Goal: Transaction & Acquisition: Purchase product/service

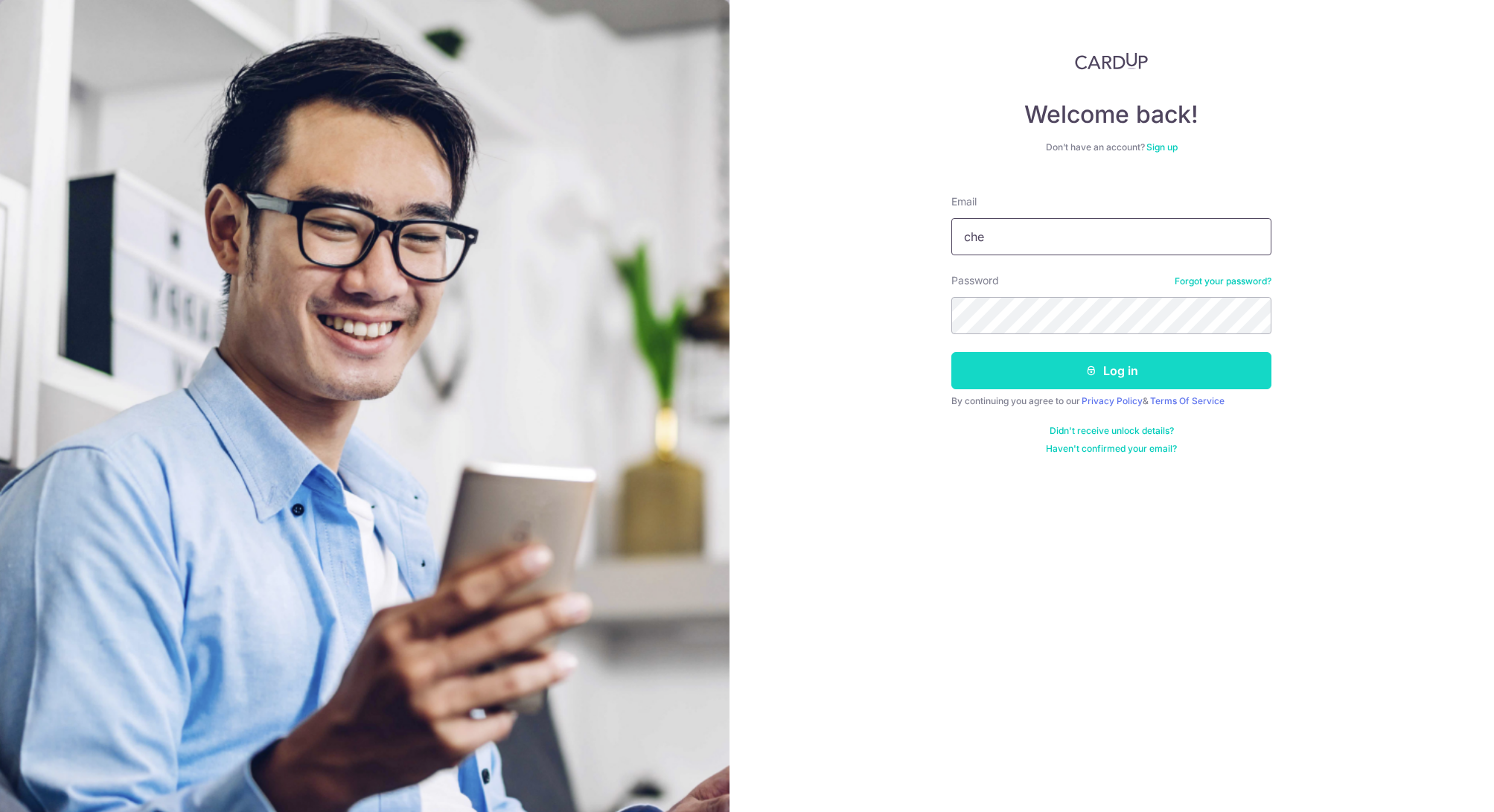
type input "[EMAIL_ADDRESS][DOMAIN_NAME]"
click at [1111, 371] on button "Log in" at bounding box center [1111, 370] width 320 height 37
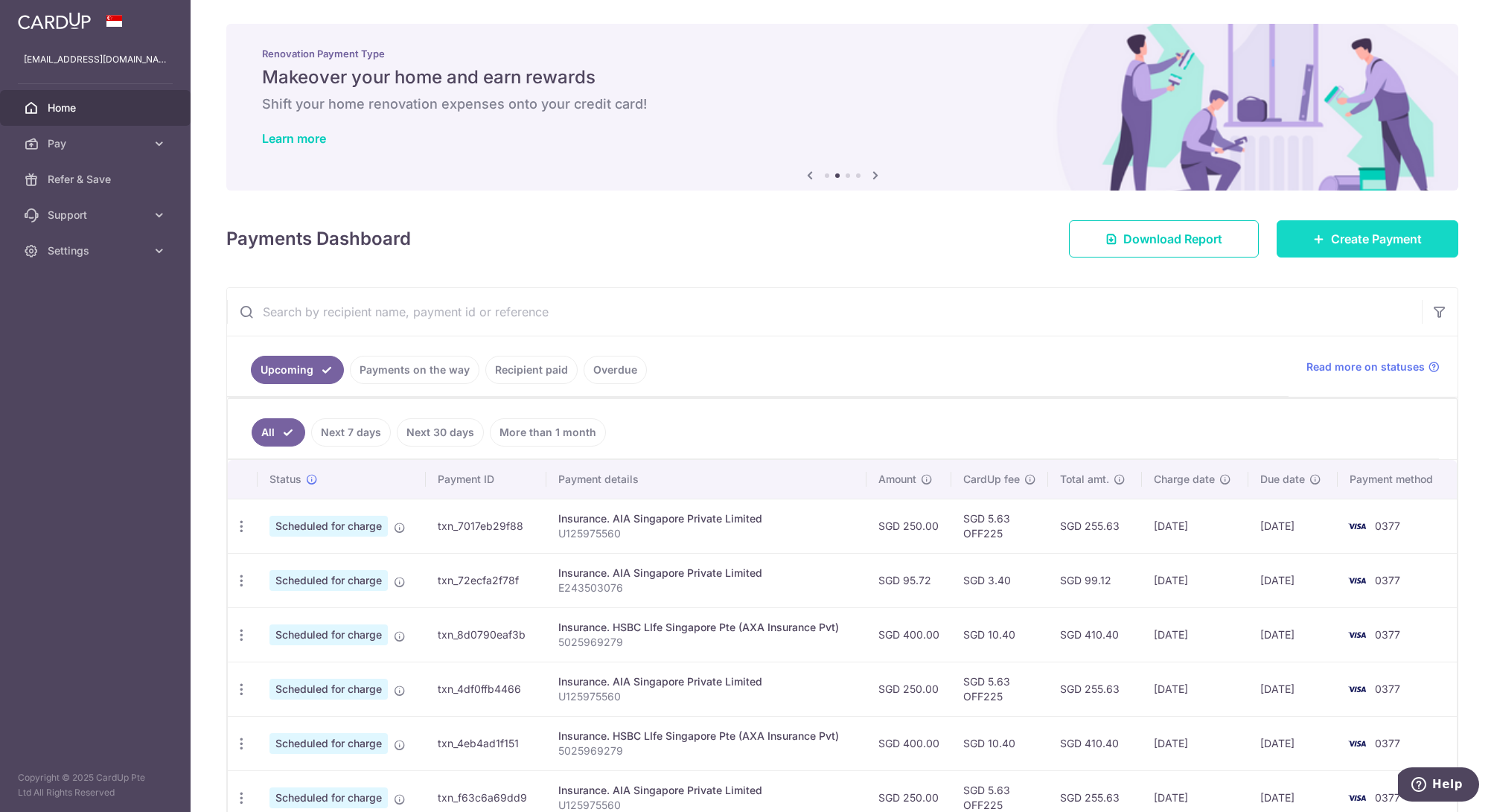
click at [1326, 237] on link "Create Payment" at bounding box center [1367, 238] width 181 height 37
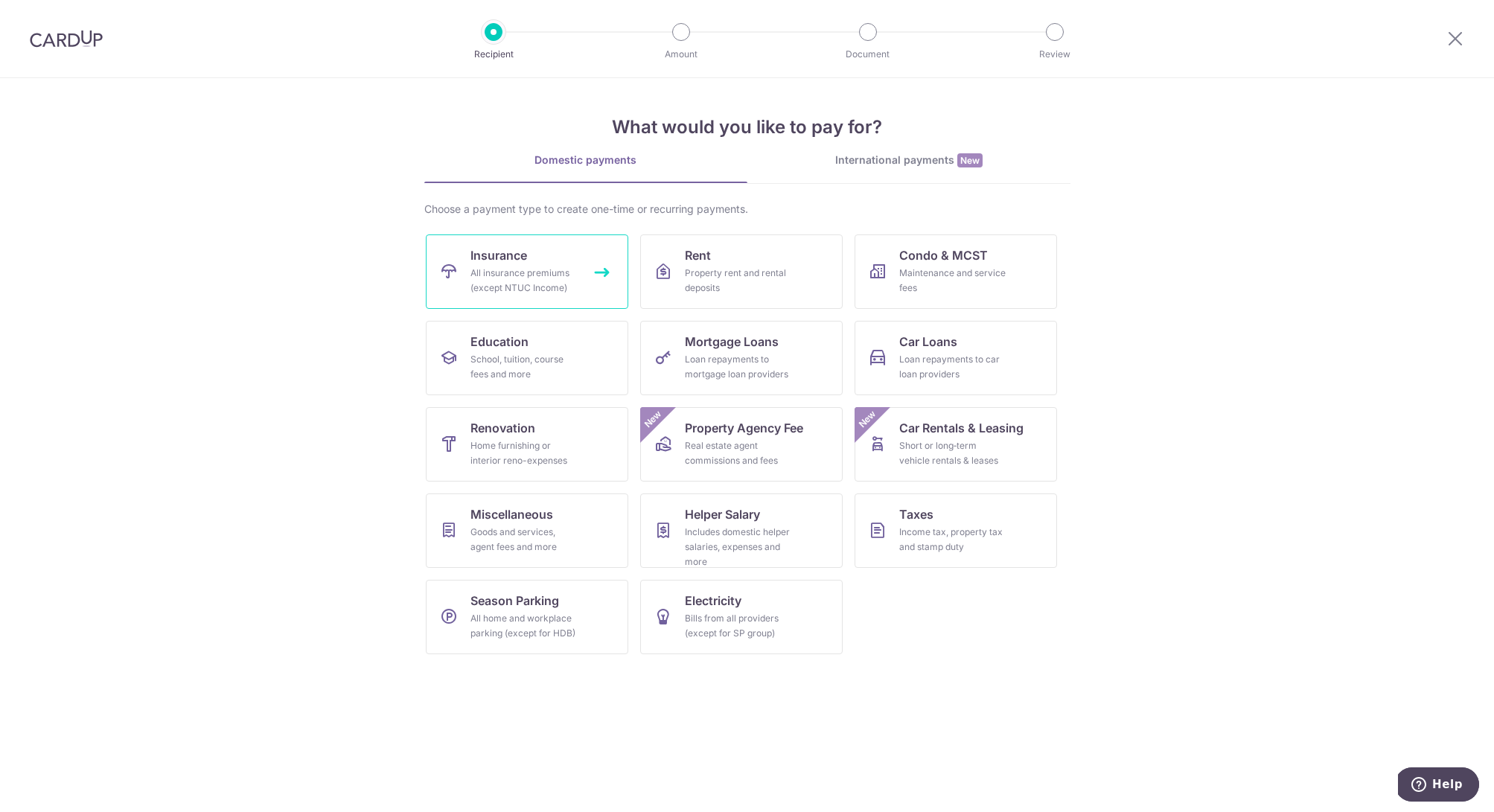
click at [568, 281] on div "All insurance premiums (except NTUC Income)" at bounding box center [524, 280] width 107 height 30
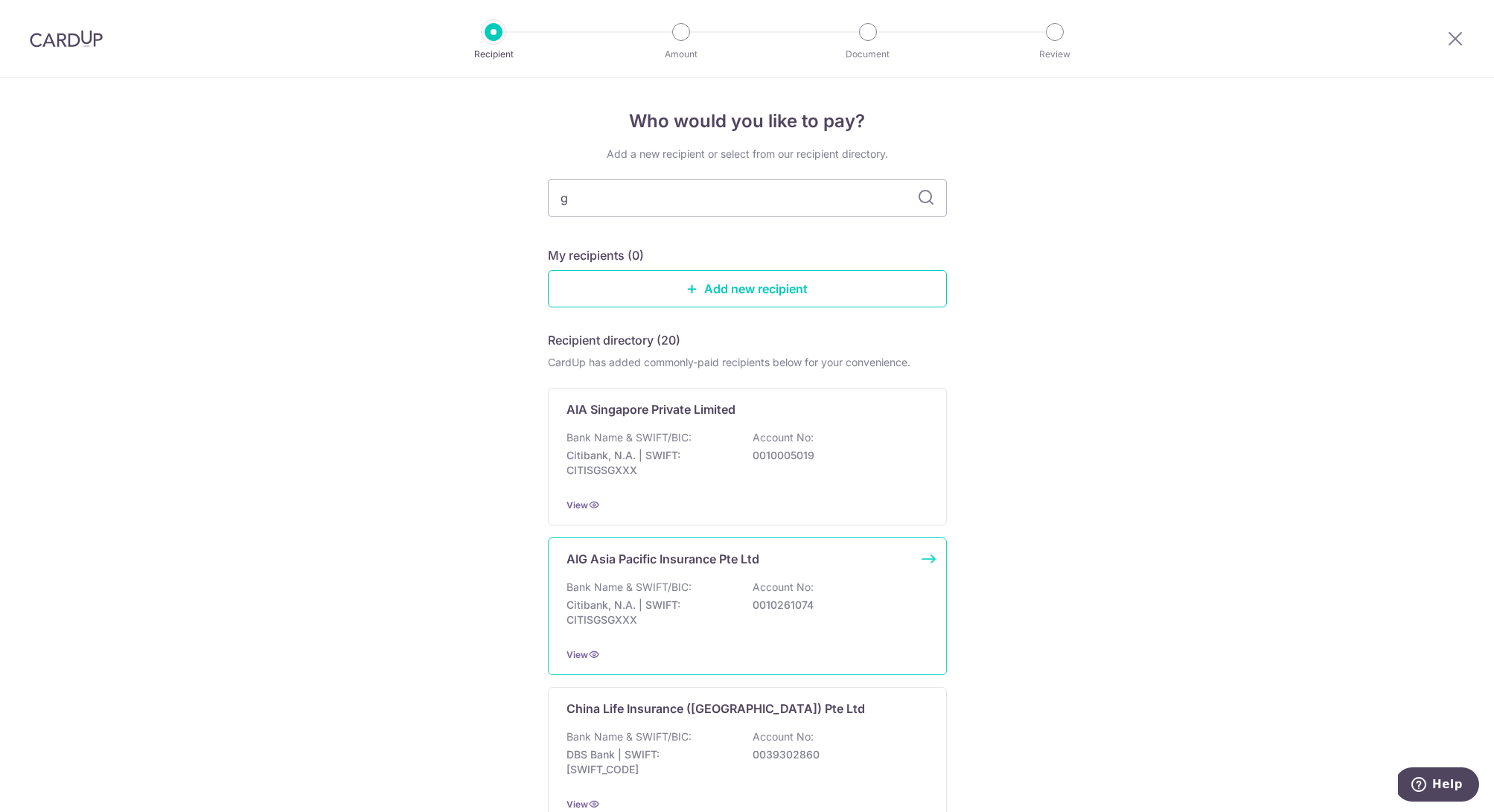
type input "ge"
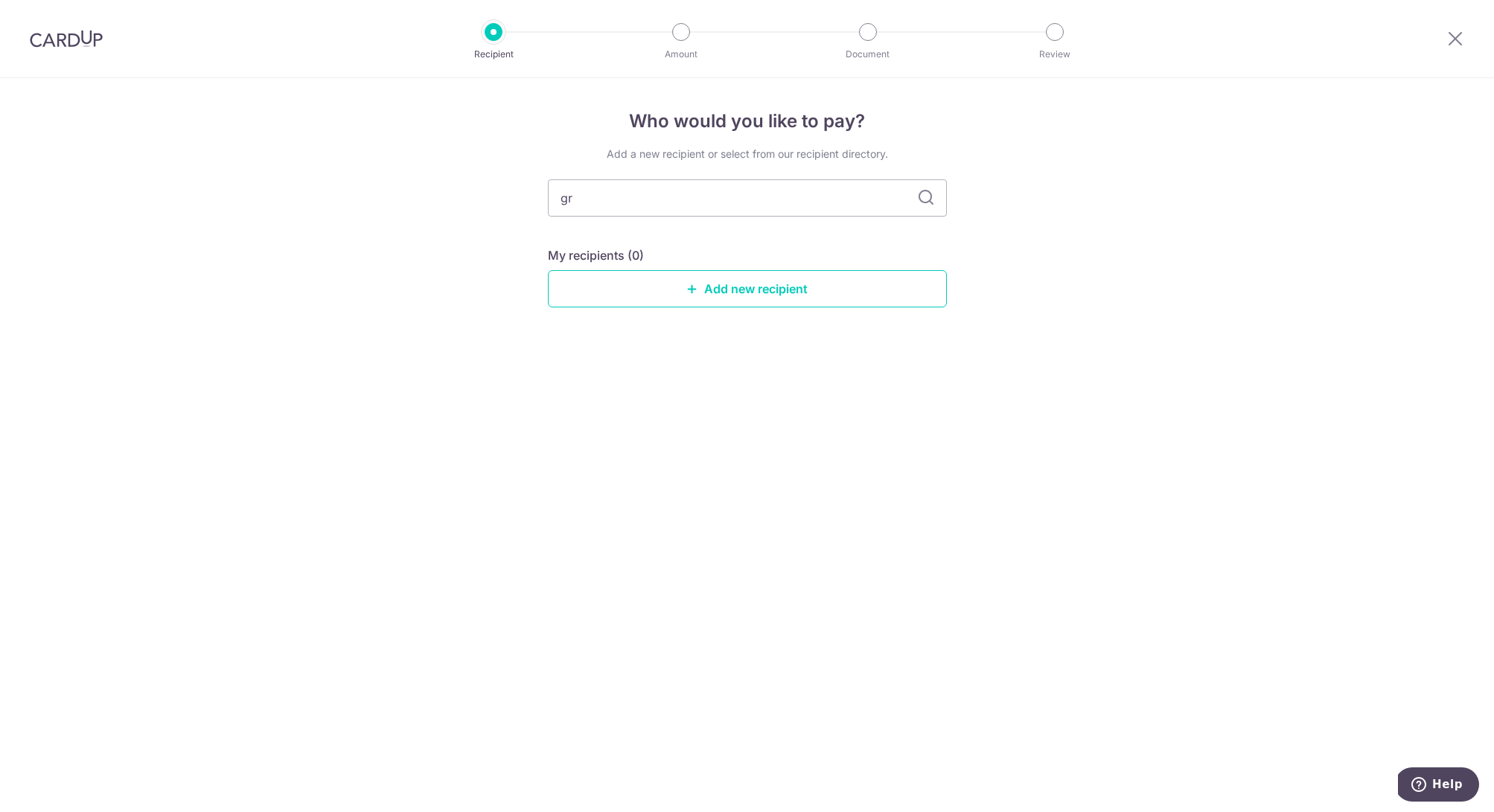
type input "gre"
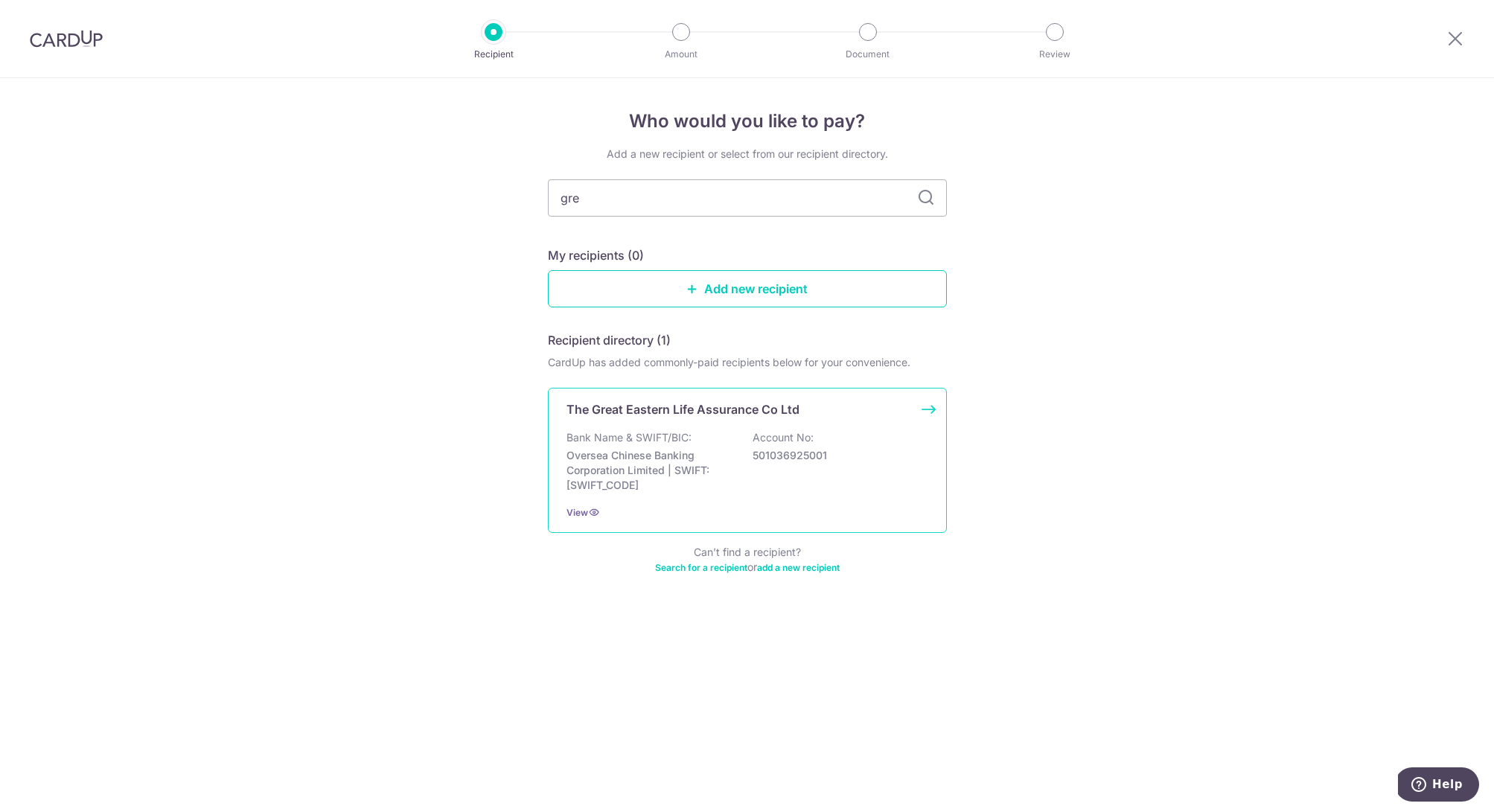
click at [812, 424] on div "The Great Eastern Life Assurance Co Ltd Bank Name & SWIFT/BIC: Oversea Chinese …" at bounding box center [747, 461] width 399 height 146
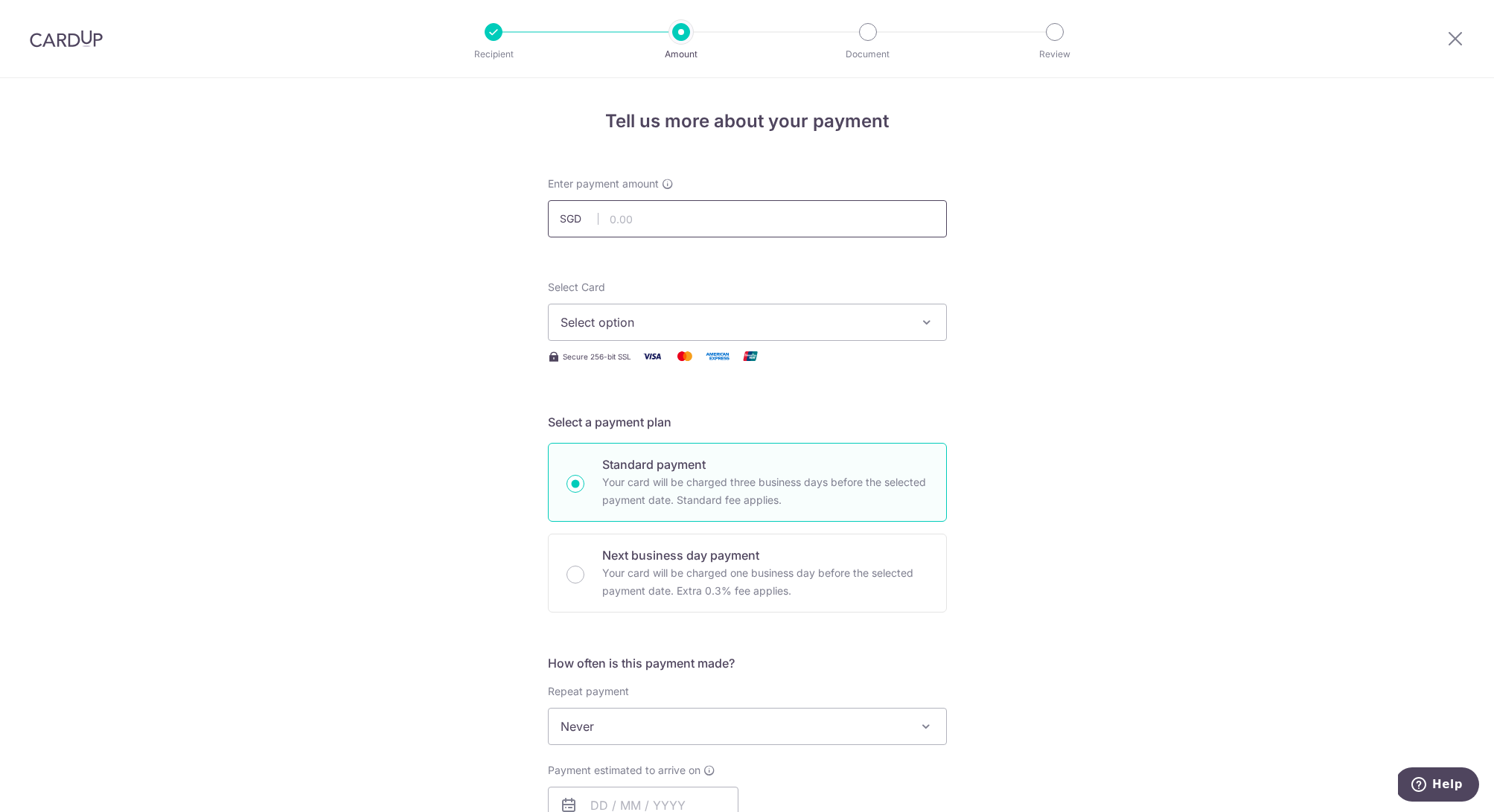
click at [647, 212] on input "text" at bounding box center [747, 218] width 399 height 37
type input "109.28"
click at [738, 334] on button "Select option" at bounding box center [747, 322] width 399 height 37
click at [631, 430] on span "**** 0377" at bounding box center [624, 428] width 56 height 18
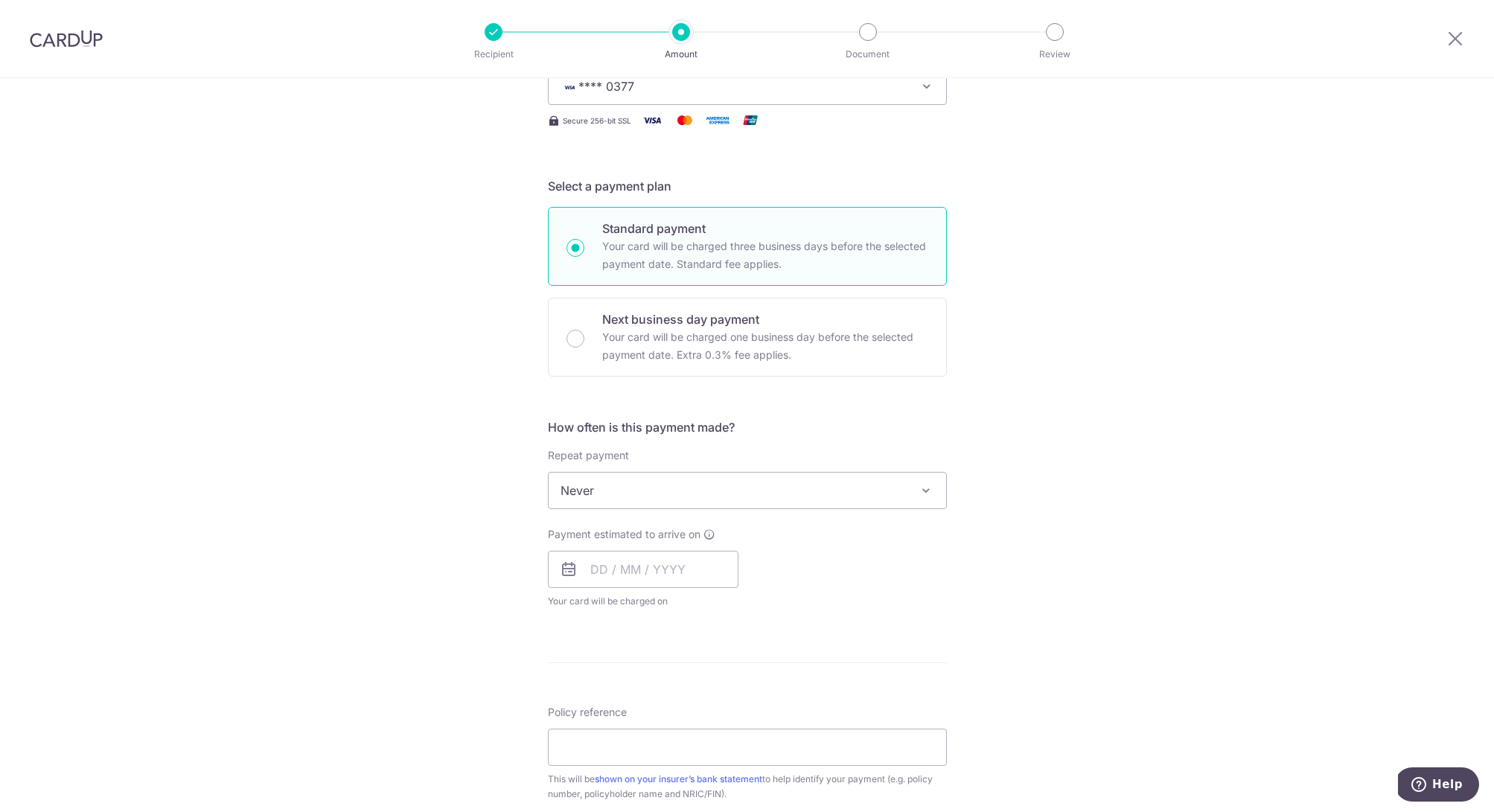
scroll to position [290, 0]
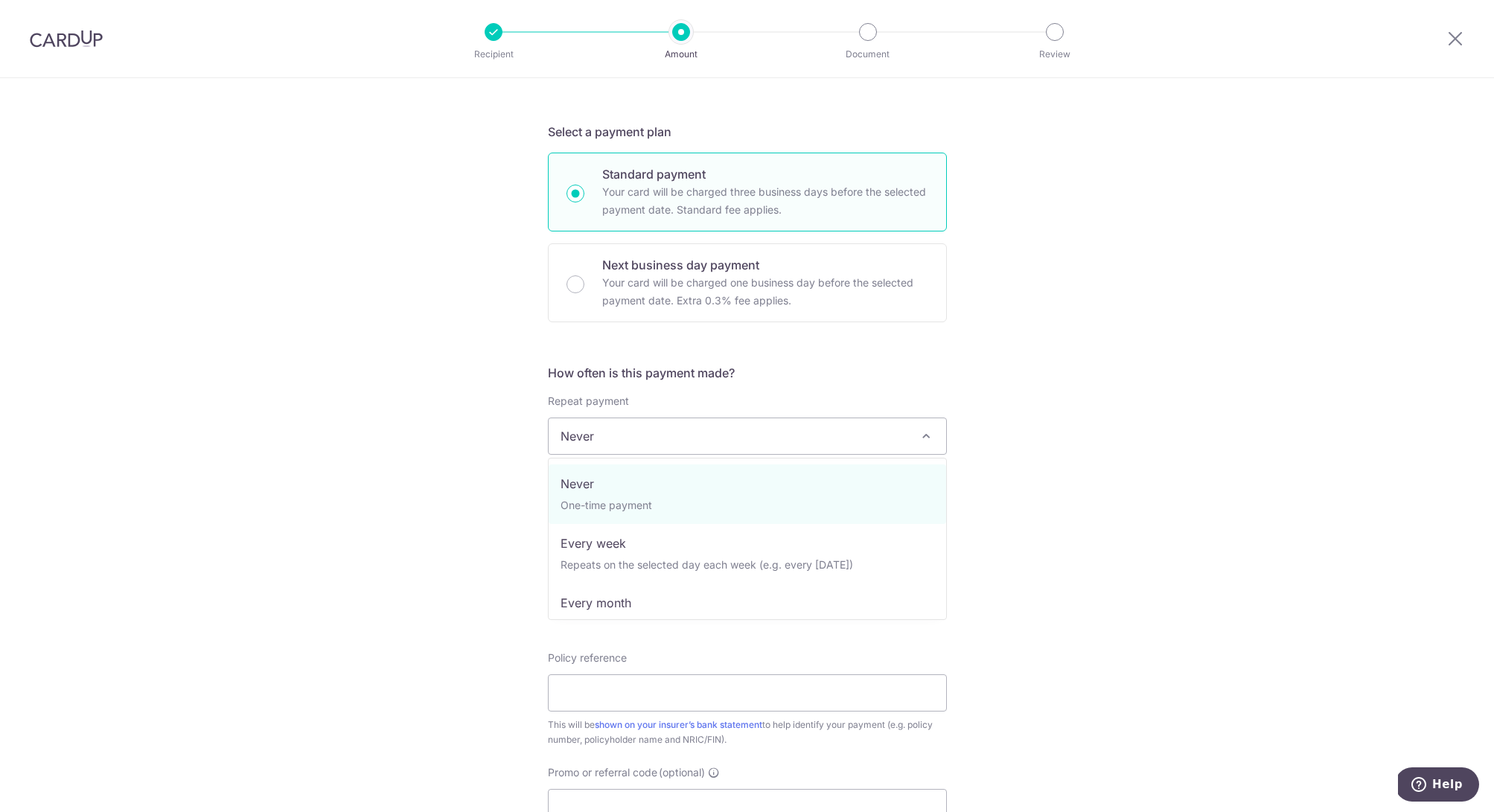
click at [623, 450] on span "Never" at bounding box center [747, 437] width 398 height 36
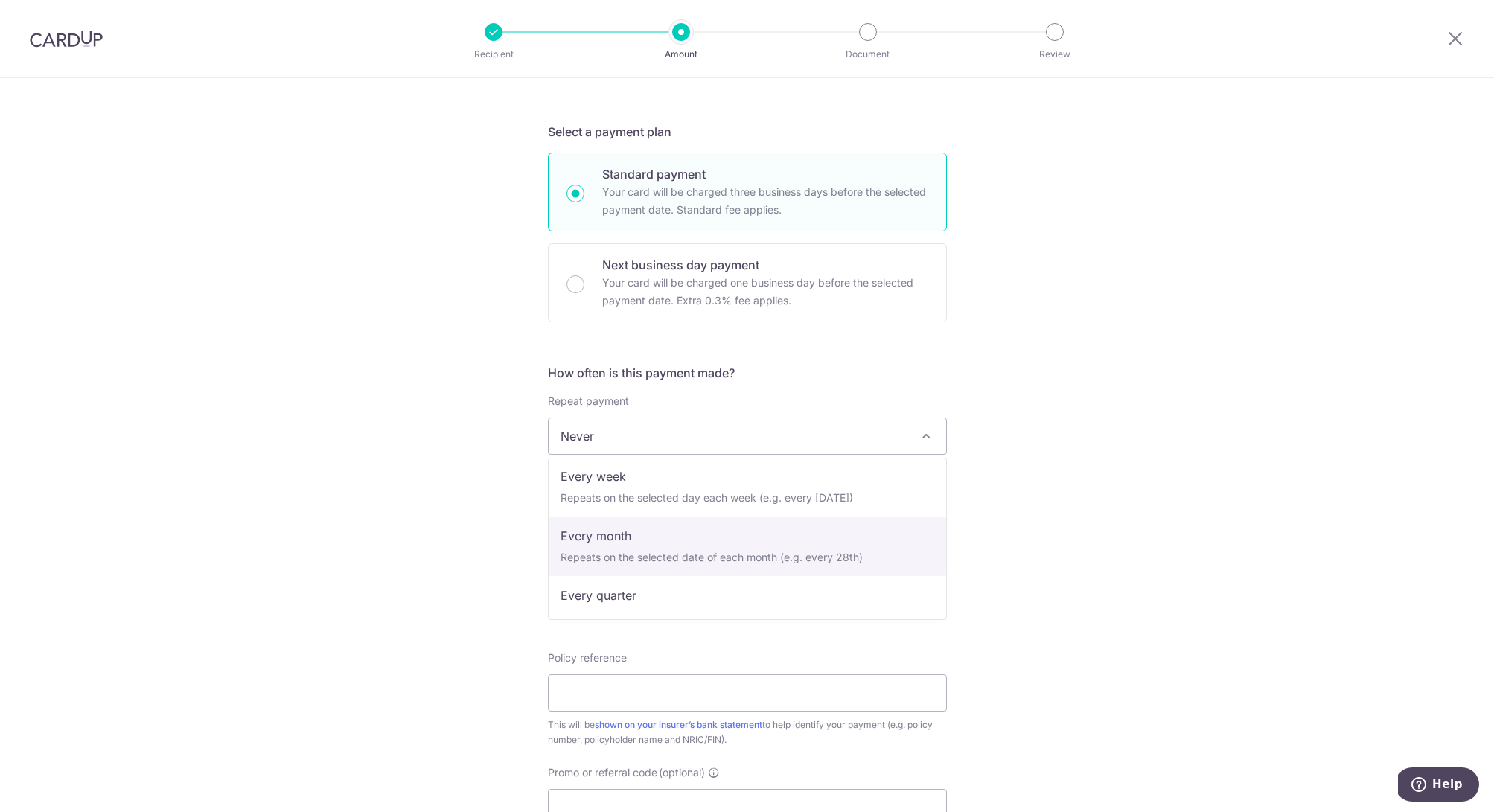
scroll to position [63, 0]
click at [974, 513] on div "Tell us more about your payment Enter payment amount SGD 109.28 109.28 Select C…" at bounding box center [747, 491] width 1494 height 1408
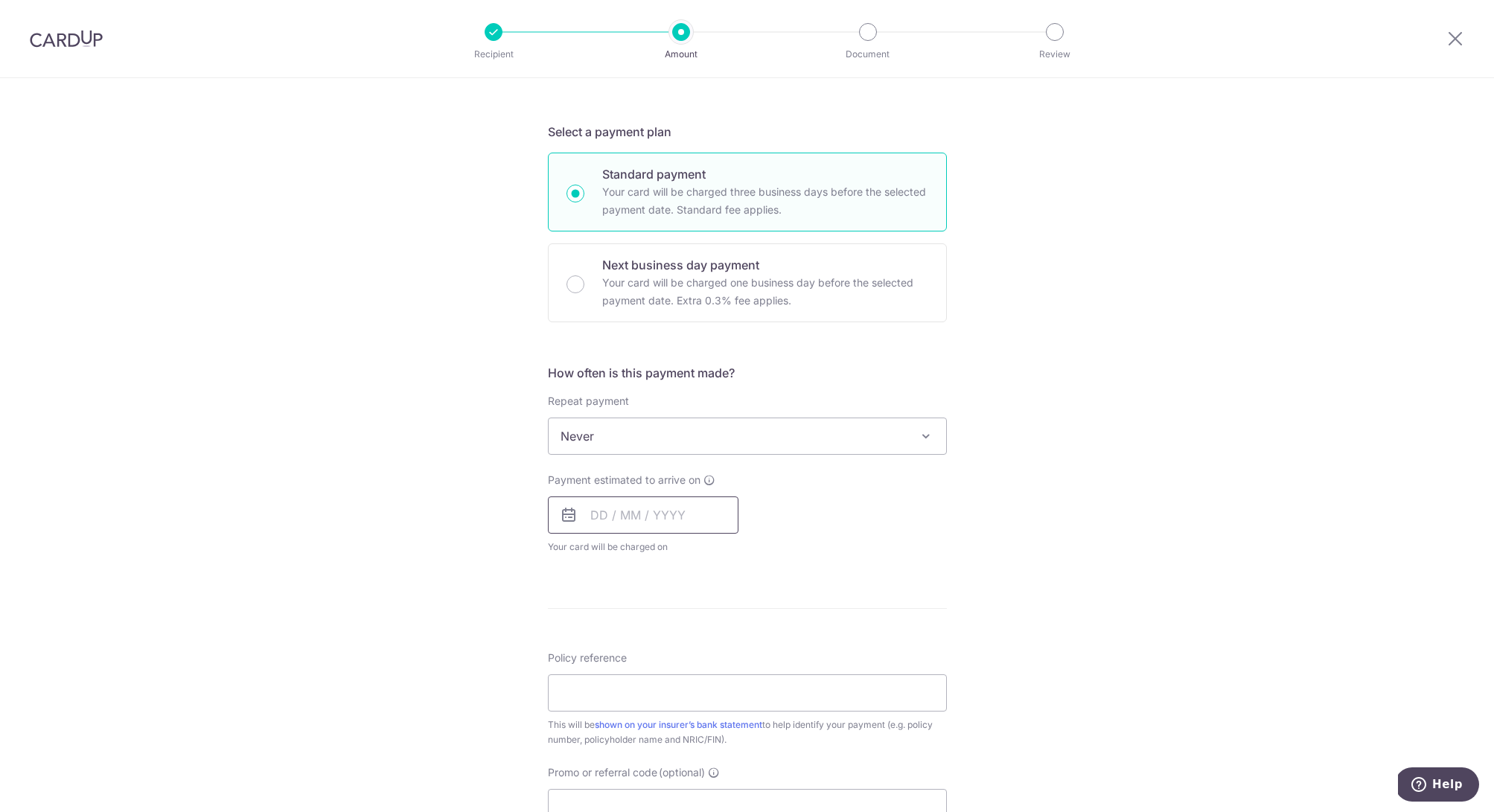
click at [669, 520] on input "text" at bounding box center [643, 515] width 190 height 37
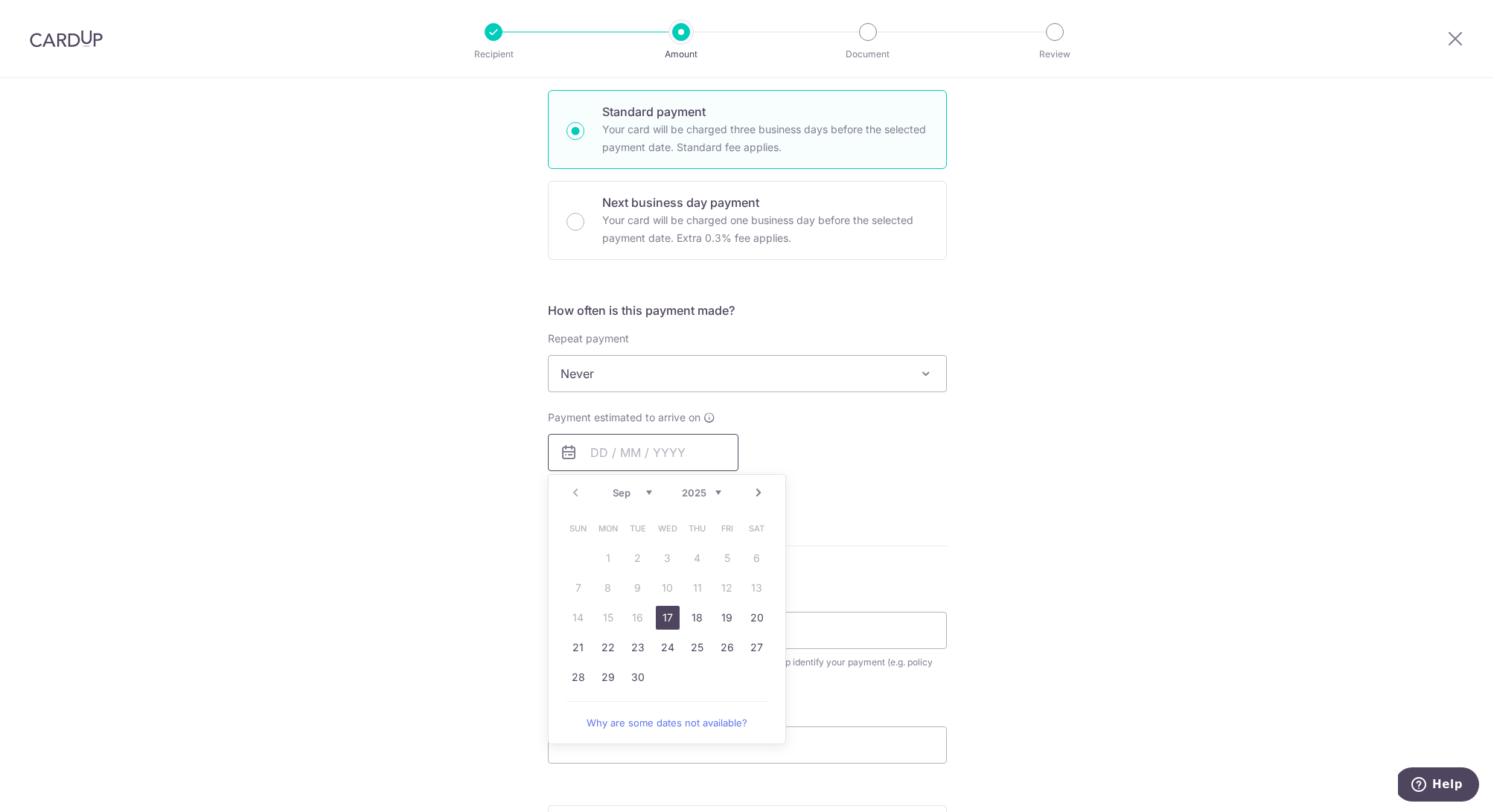
scroll to position [355, 0]
click at [667, 624] on link "17" at bounding box center [667, 616] width 24 height 24
type input "[DATE]"
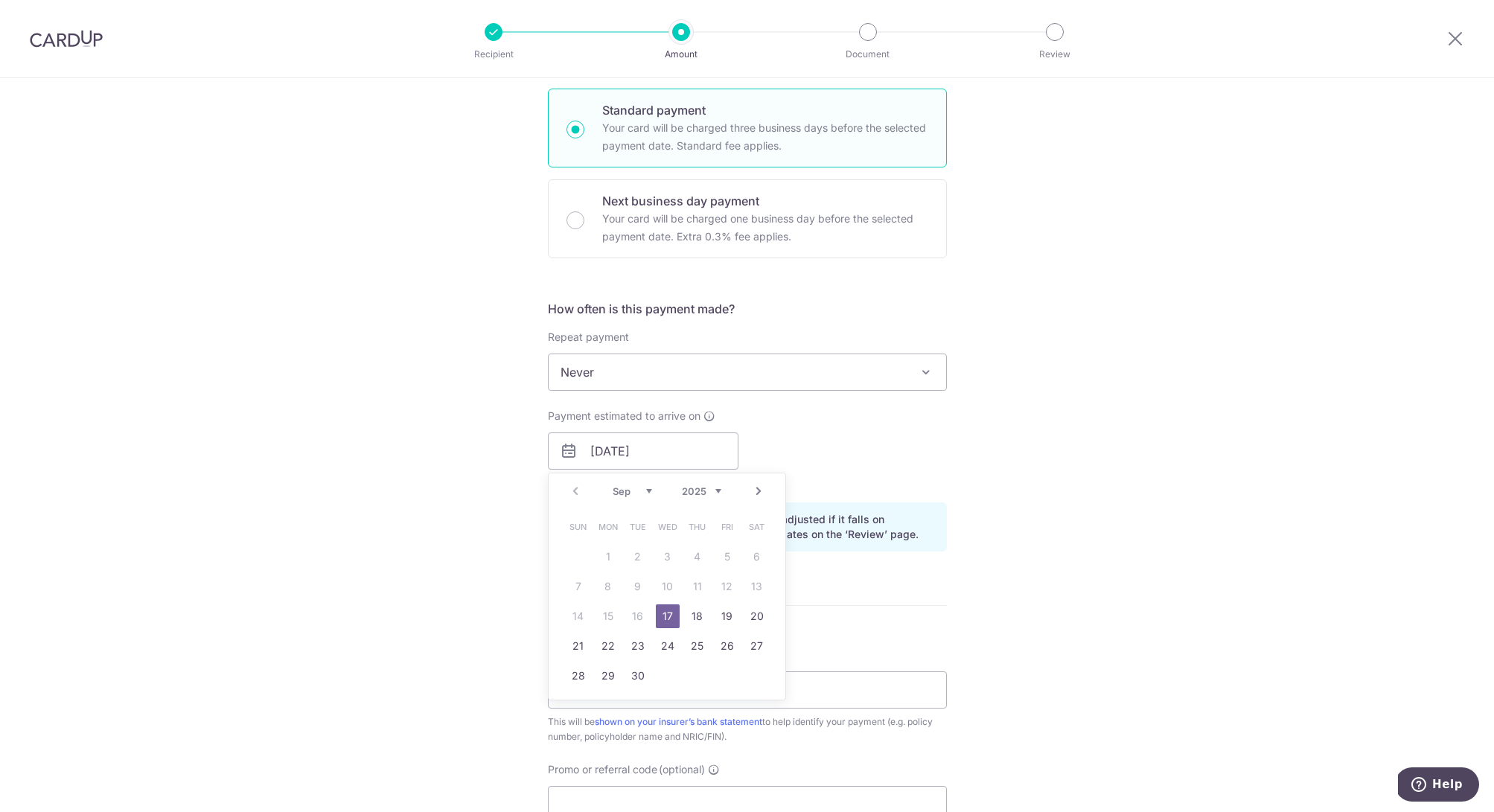
click at [659, 616] on form "Enter payment amount SGD 109.28 109.28 Select Card **** 0377 Add credit card Yo…" at bounding box center [747, 472] width 399 height 1301
click at [829, 489] on div "Payment estimated to arrive on 17/09/2025 Prev Next Sep Oct Nov Dec 2025 2026 2…" at bounding box center [747, 449] width 417 height 82
click at [667, 620] on form "Enter payment amount SGD 109.28 109.28 Select Card **** 0377 Add credit card Yo…" at bounding box center [747, 472] width 399 height 1301
click at [863, 524] on p "Payment due and charge dates may be adjusted if it falls on weekends or public …" at bounding box center [760, 526] width 350 height 30
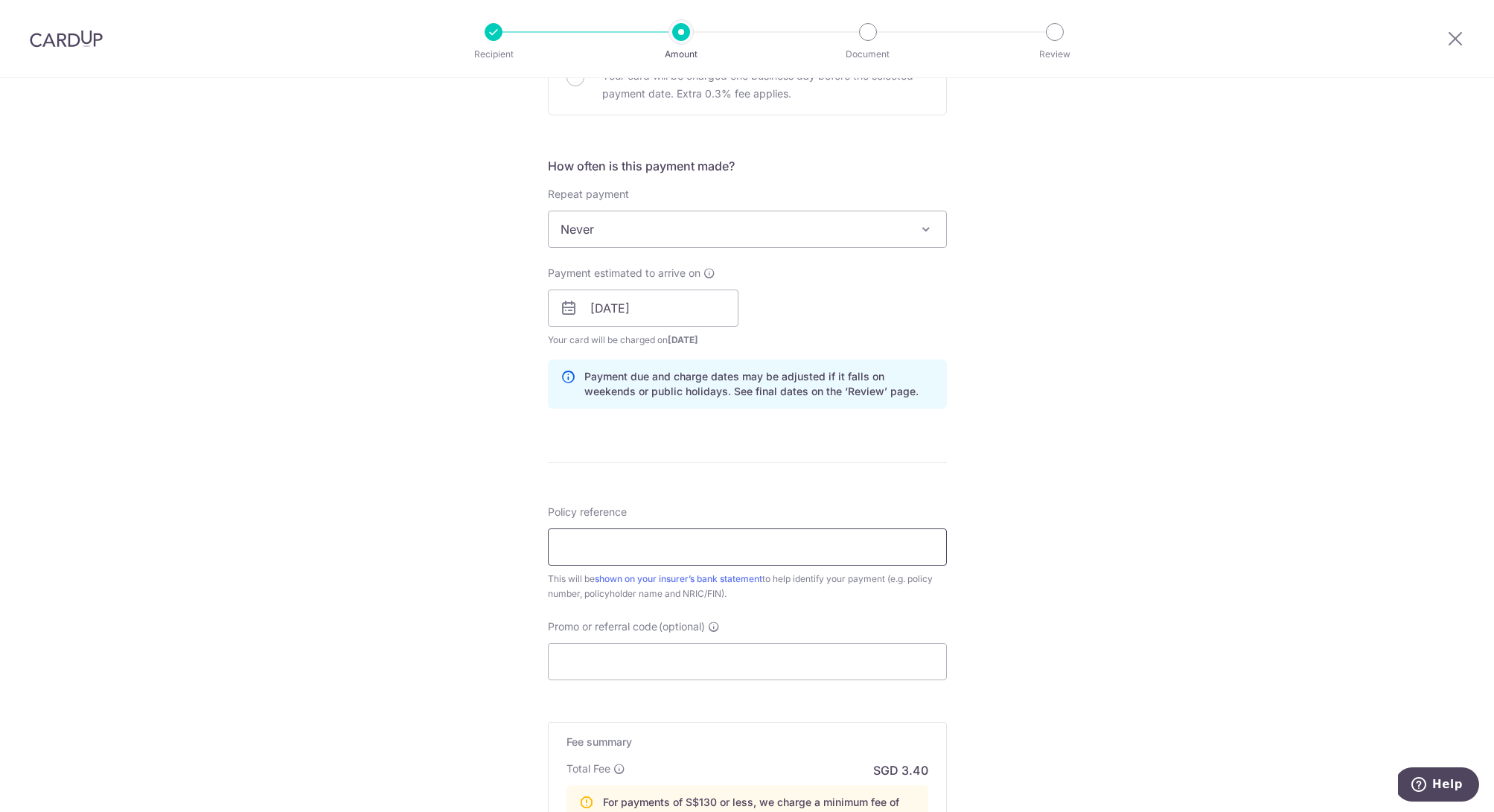
click at [757, 545] on input "Policy reference" at bounding box center [747, 546] width 399 height 37
type input "0238021061"
click at [783, 665] on input "Promo or referral code (optional)" at bounding box center [747, 661] width 399 height 37
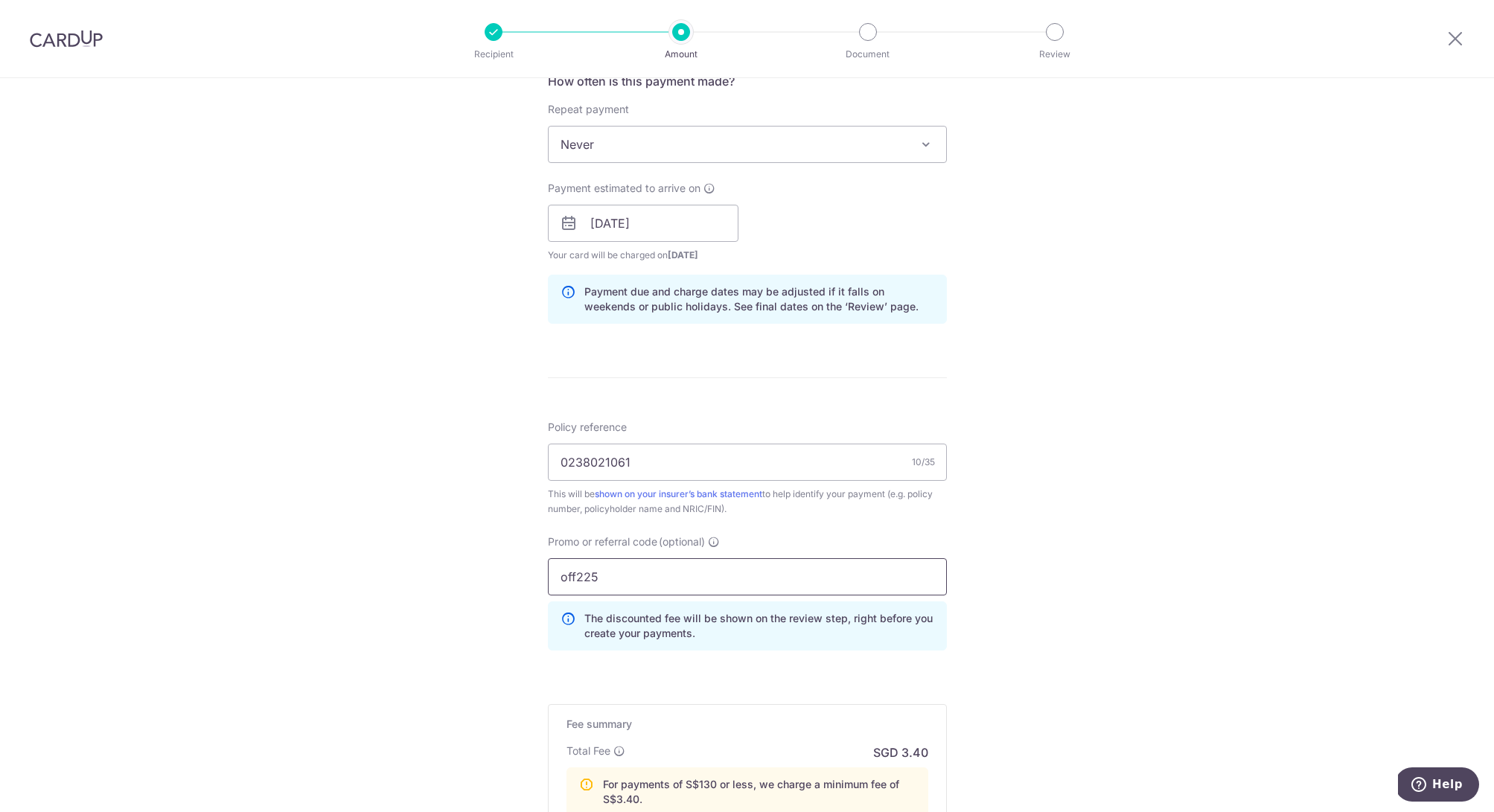
type input "off225"
click at [883, 721] on h5 "Fee summary" at bounding box center [747, 724] width 362 height 15
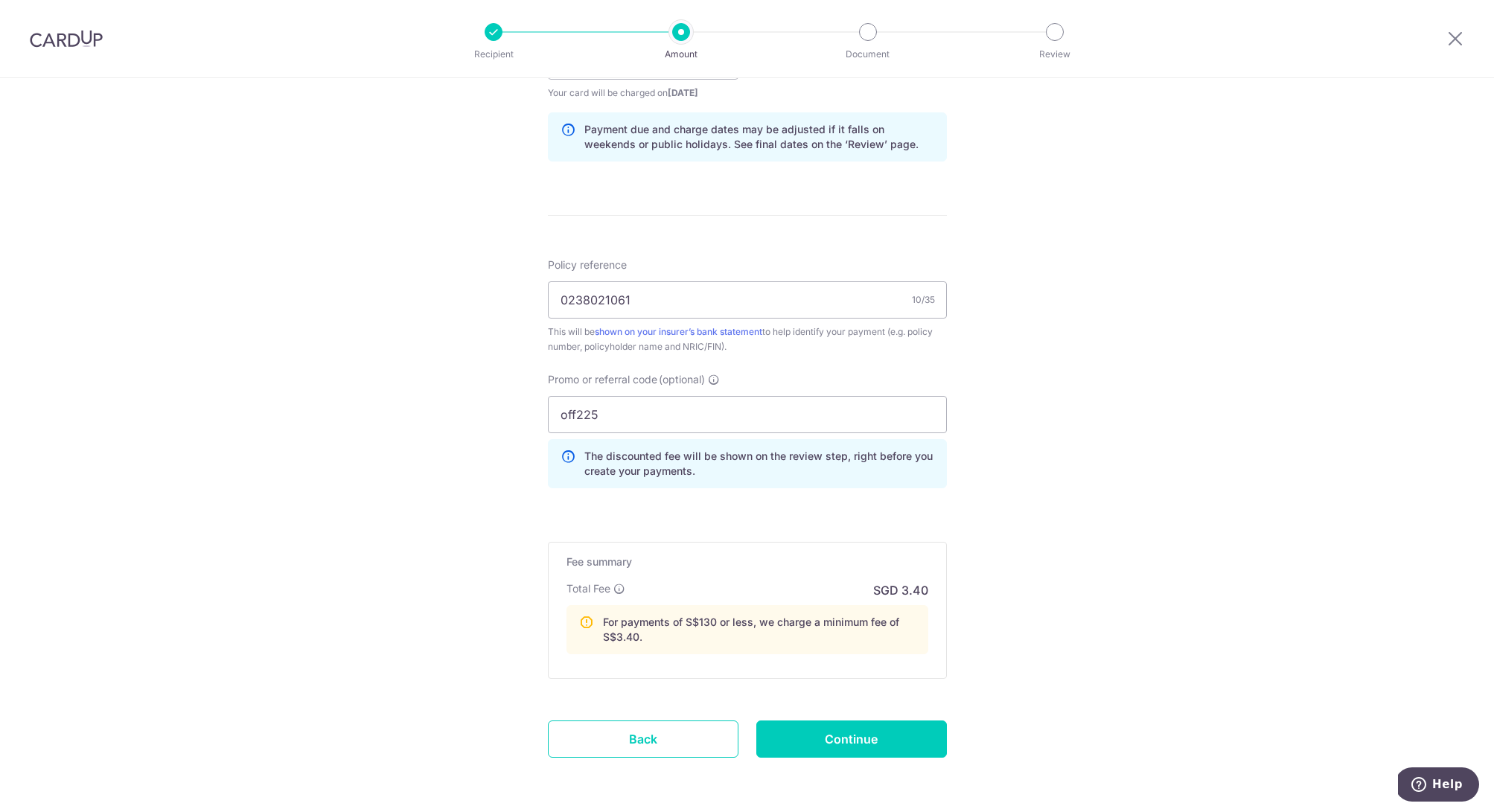
scroll to position [746, 0]
click at [864, 736] on input "Continue" at bounding box center [852, 737] width 190 height 37
type input "Create Schedule"
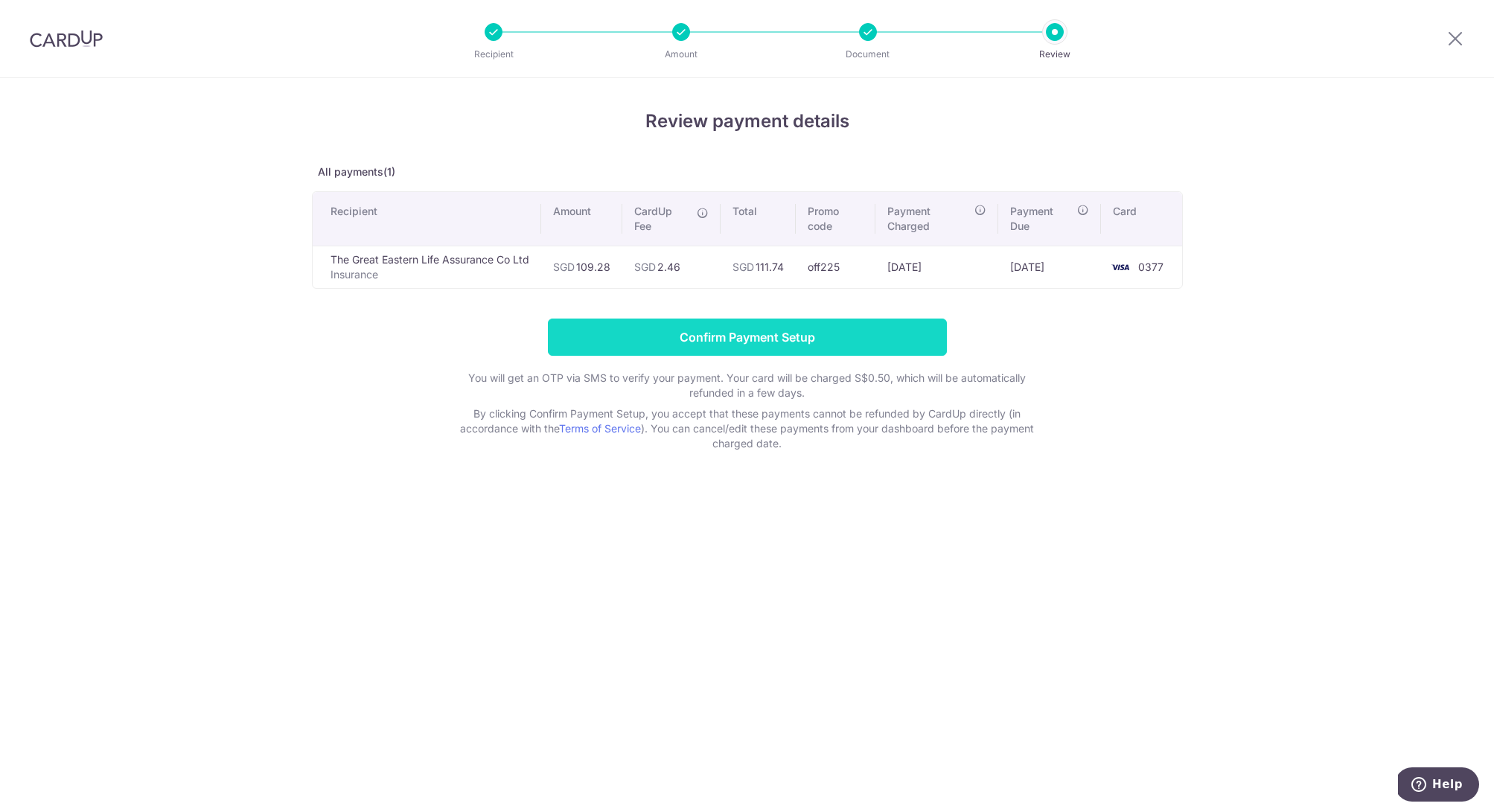
click at [796, 335] on input "Confirm Payment Setup" at bounding box center [747, 337] width 399 height 37
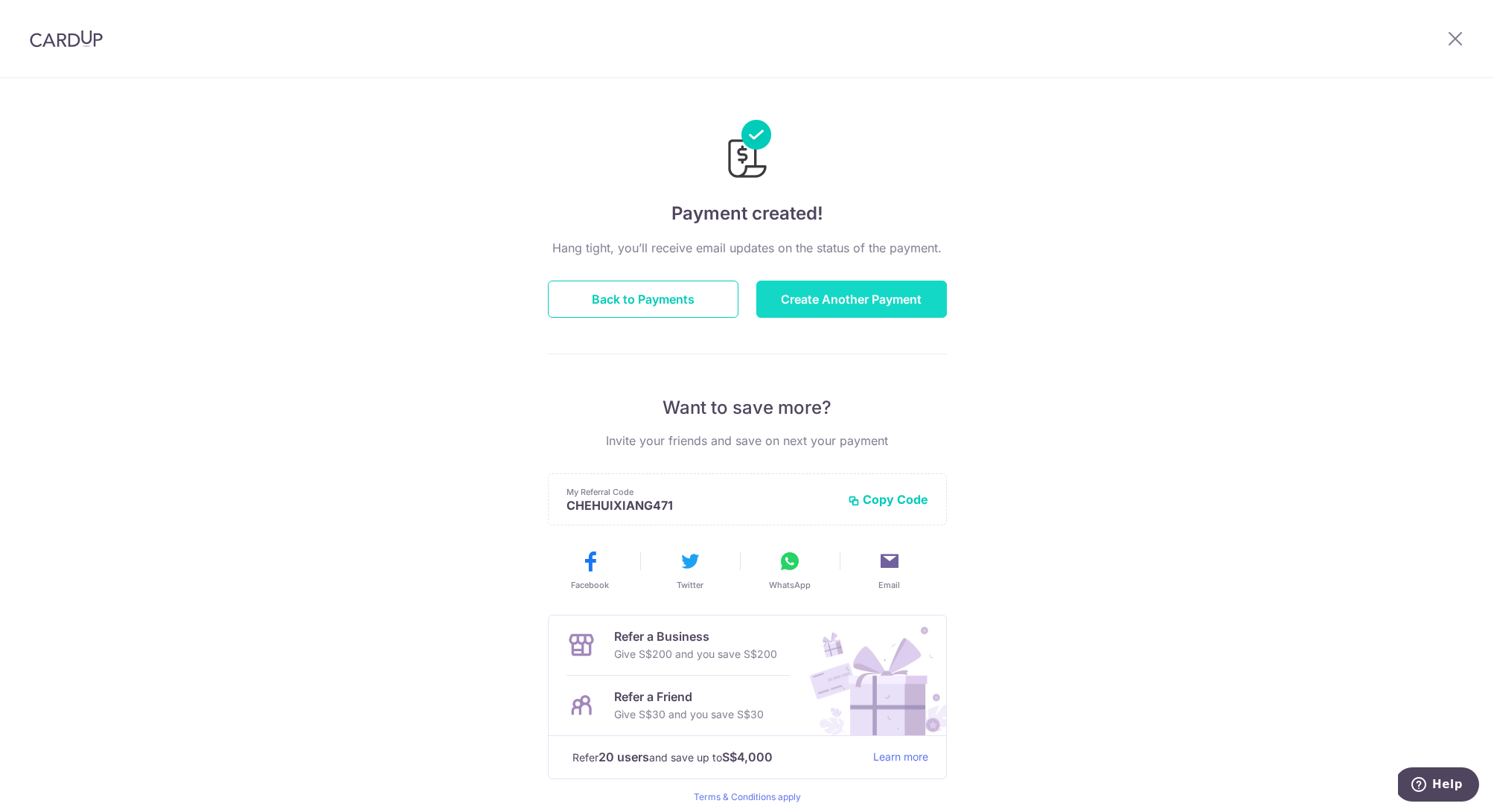
click at [859, 305] on button "Create Another Payment" at bounding box center [852, 298] width 190 height 37
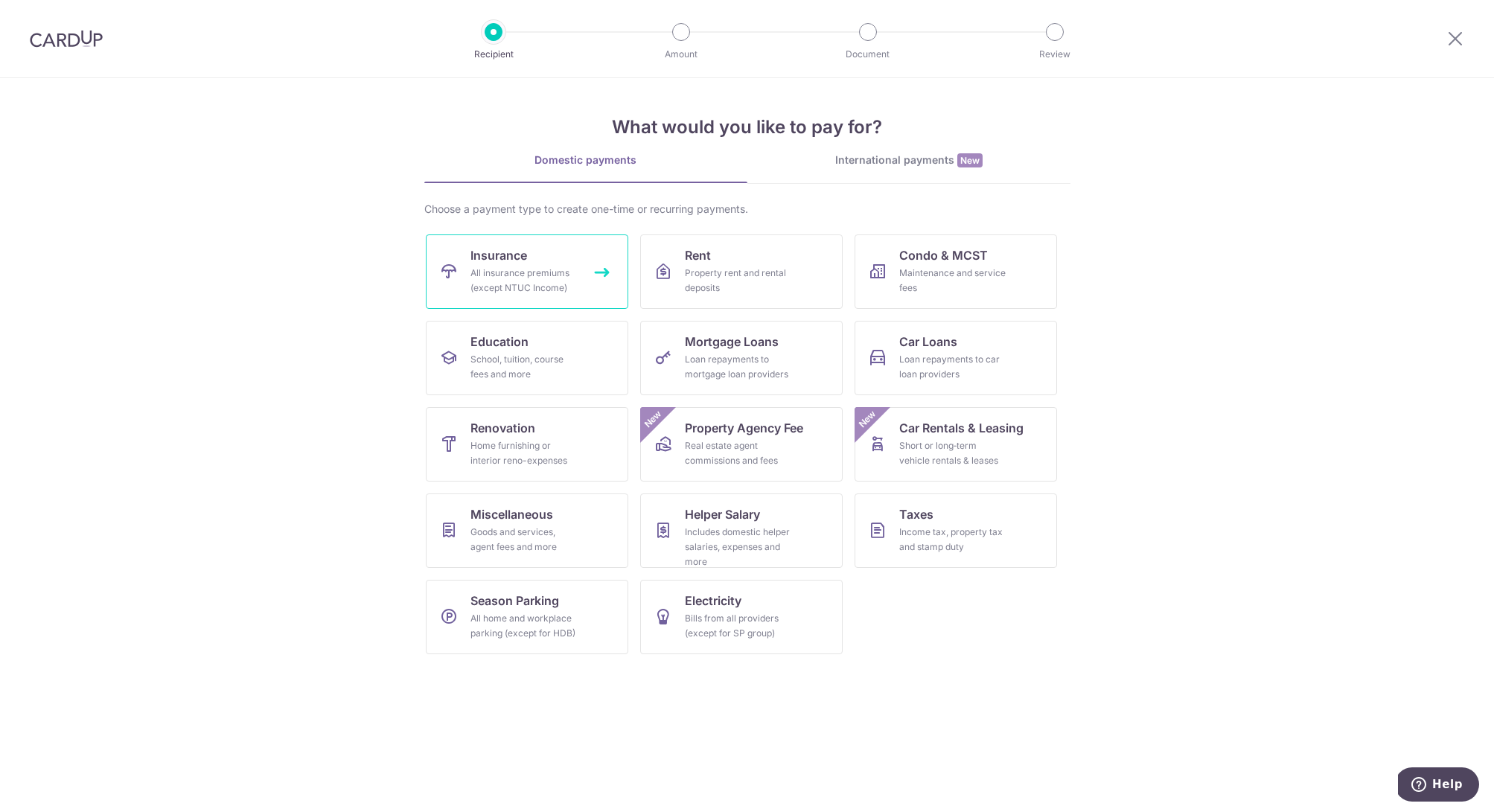
click at [554, 271] on div "All insurance premiums (except NTUC Income)" at bounding box center [524, 280] width 107 height 30
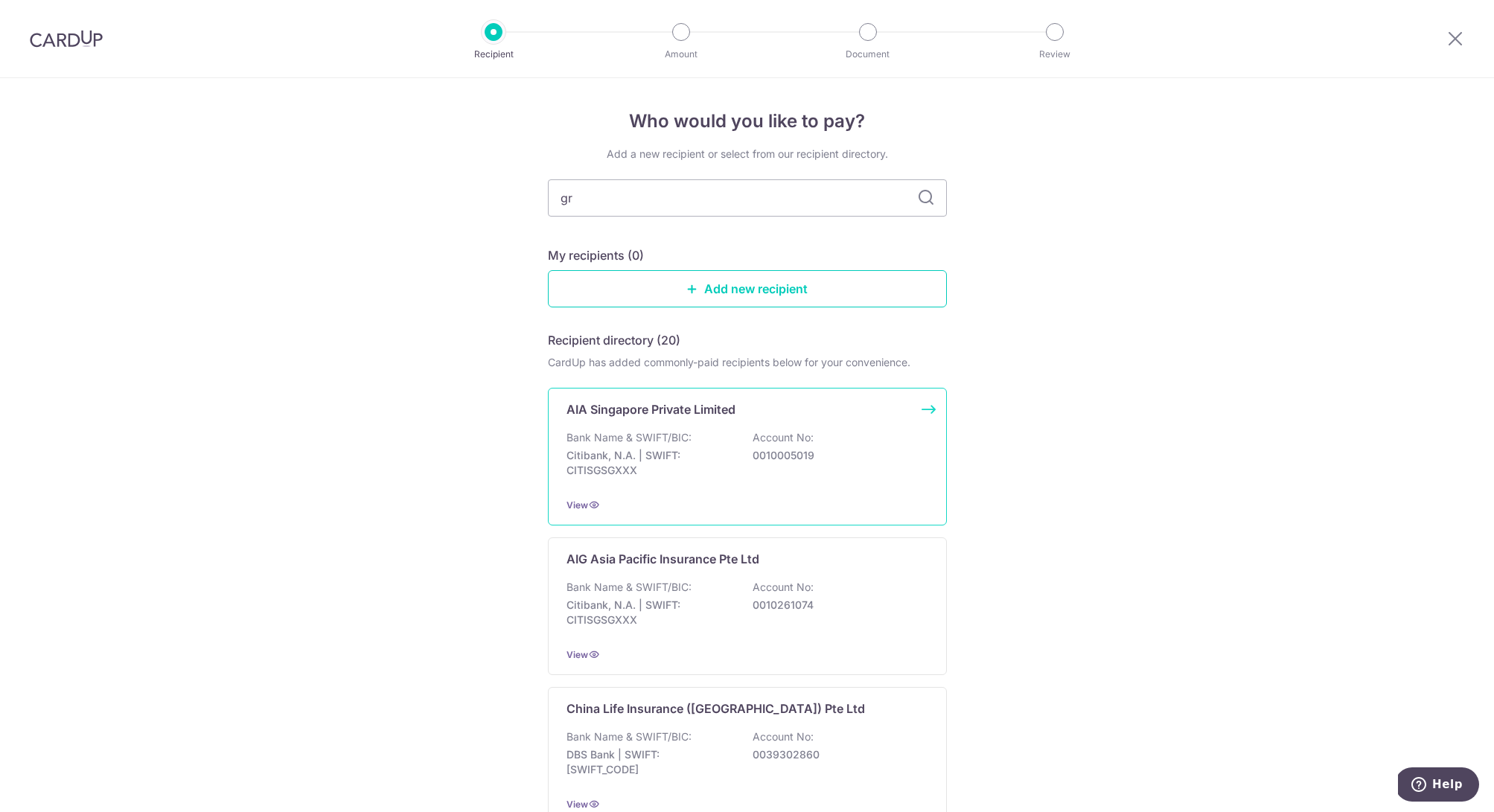
type input "gre"
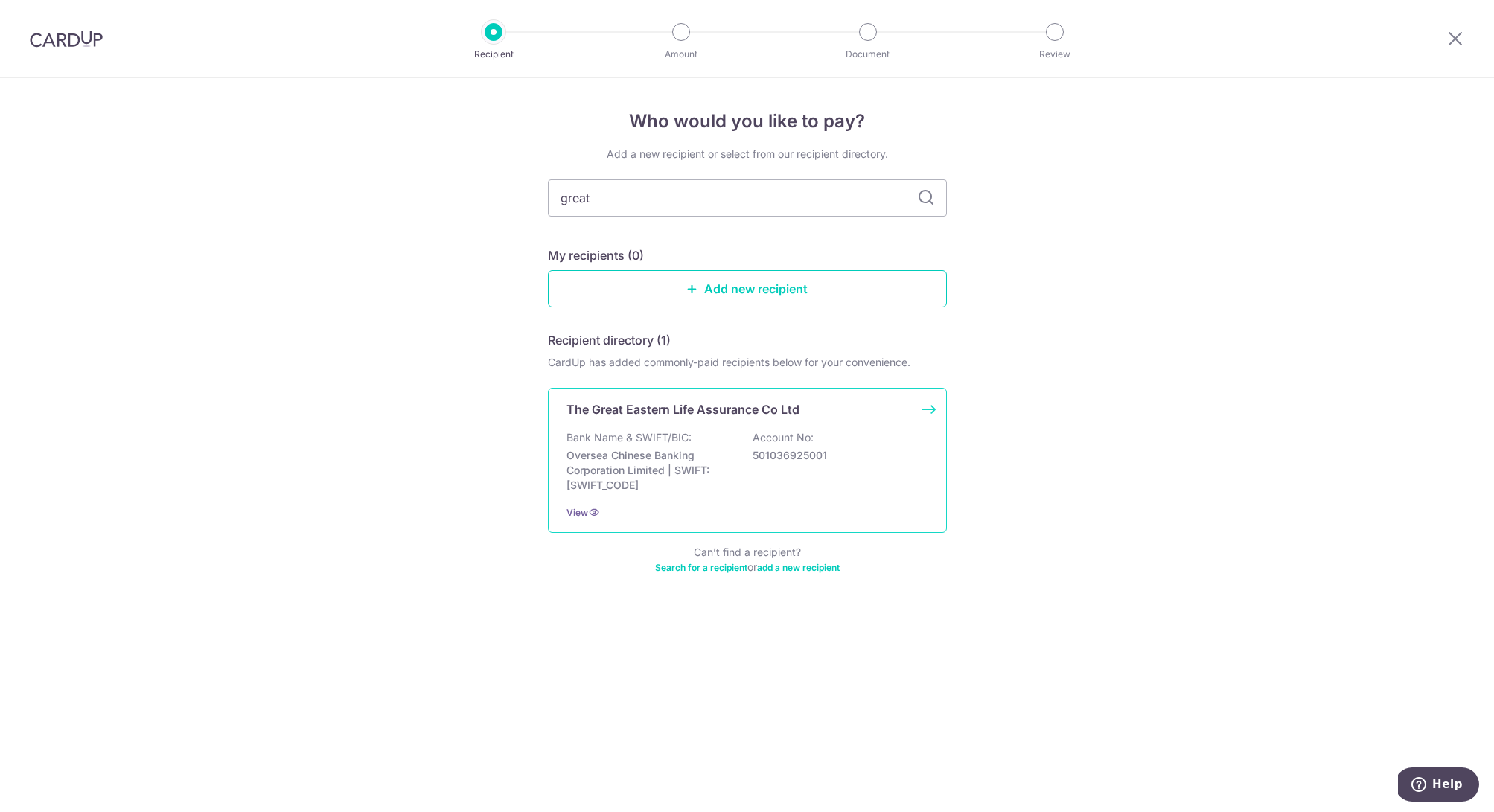
type input "great"
click at [694, 452] on p "Oversea Chinese Banking Corporation Limited | SWIFT: [SWIFT_CODE]" at bounding box center [650, 471] width 167 height 45
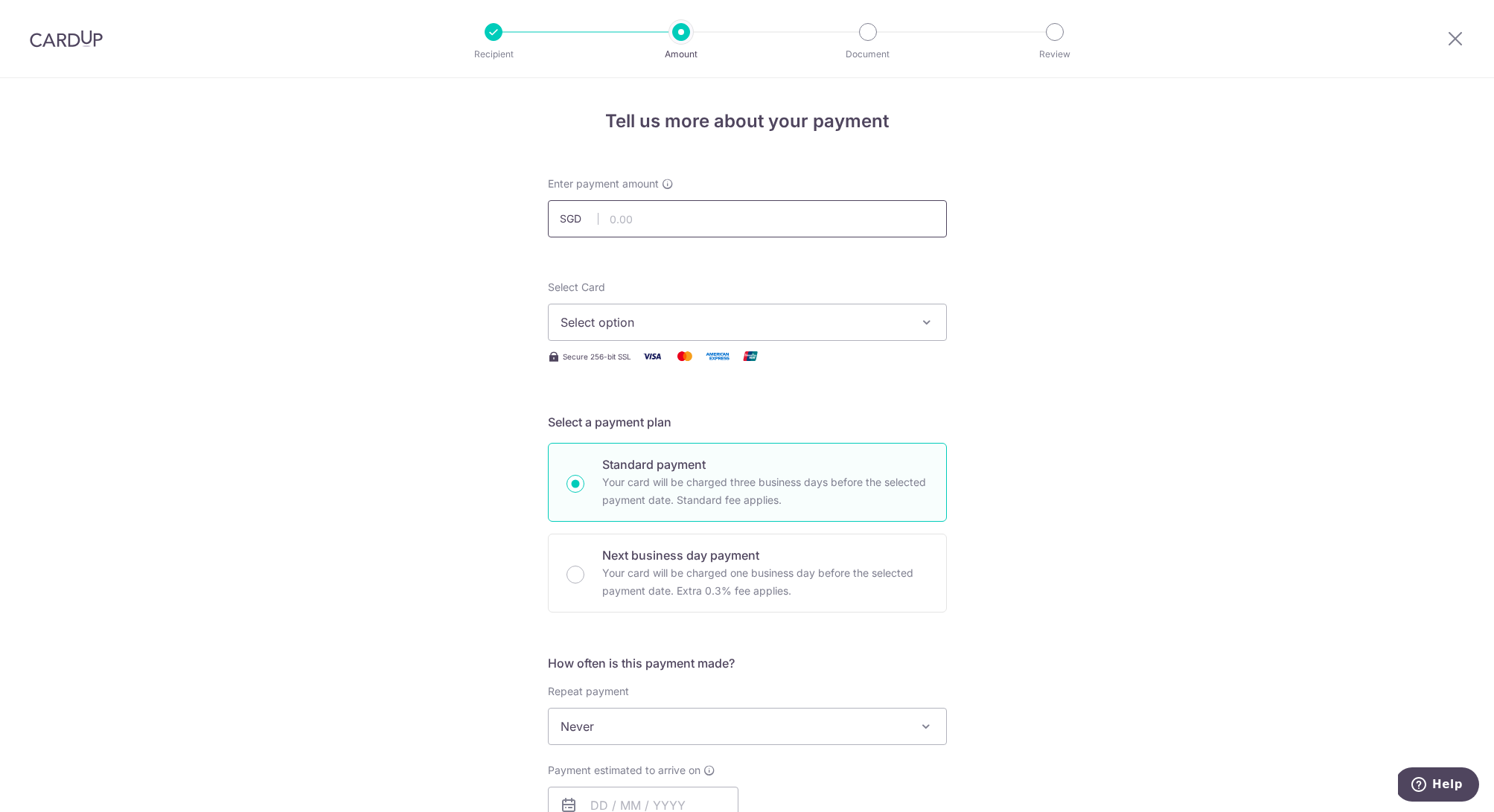
click at [706, 223] on input "text" at bounding box center [747, 218] width 399 height 37
type input "928.29"
click at [603, 315] on span "Select option" at bounding box center [734, 322] width 347 height 18
click at [581, 433] on img at bounding box center [575, 428] width 30 height 18
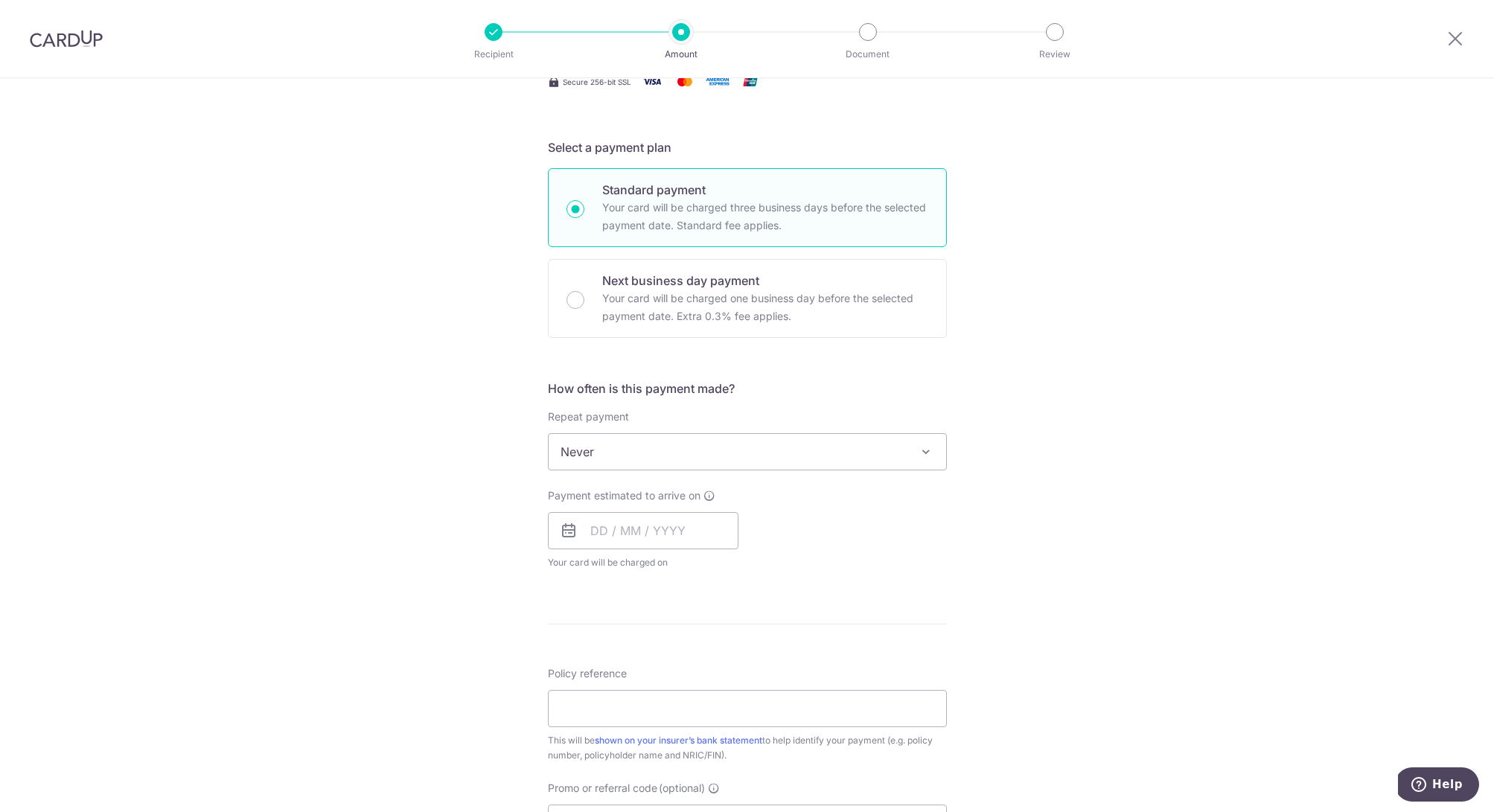
scroll to position [292, 0]
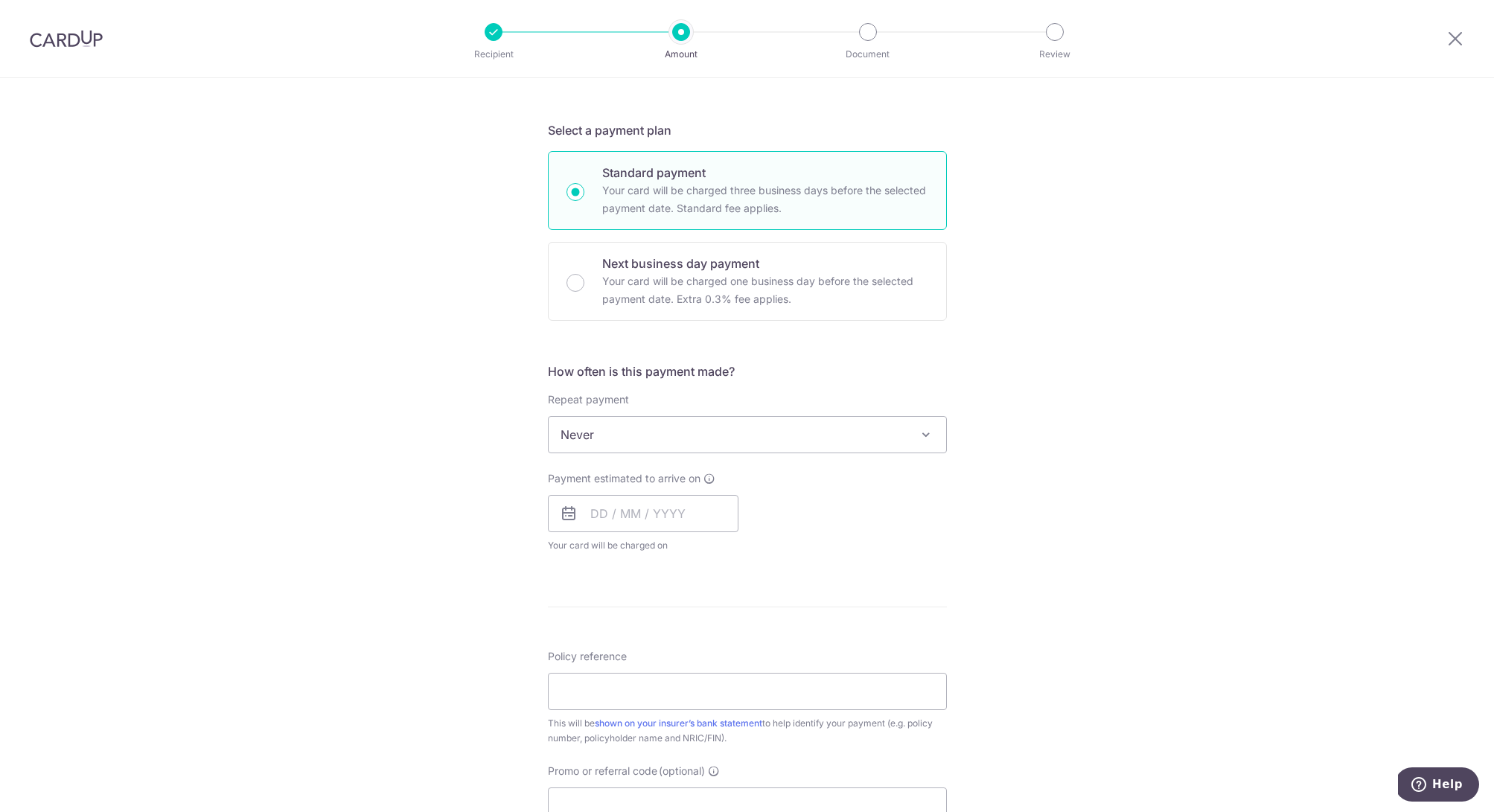
click at [724, 430] on span "Never" at bounding box center [747, 435] width 398 height 36
click at [1103, 455] on div "Tell us more about your payment Enter payment amount SGD 928.29 928.29 Select C…" at bounding box center [747, 459] width 1494 height 1346
click at [643, 499] on input "text" at bounding box center [643, 513] width 190 height 37
click at [665, 678] on link "17" at bounding box center [667, 679] width 24 height 24
type input "[DATE]"
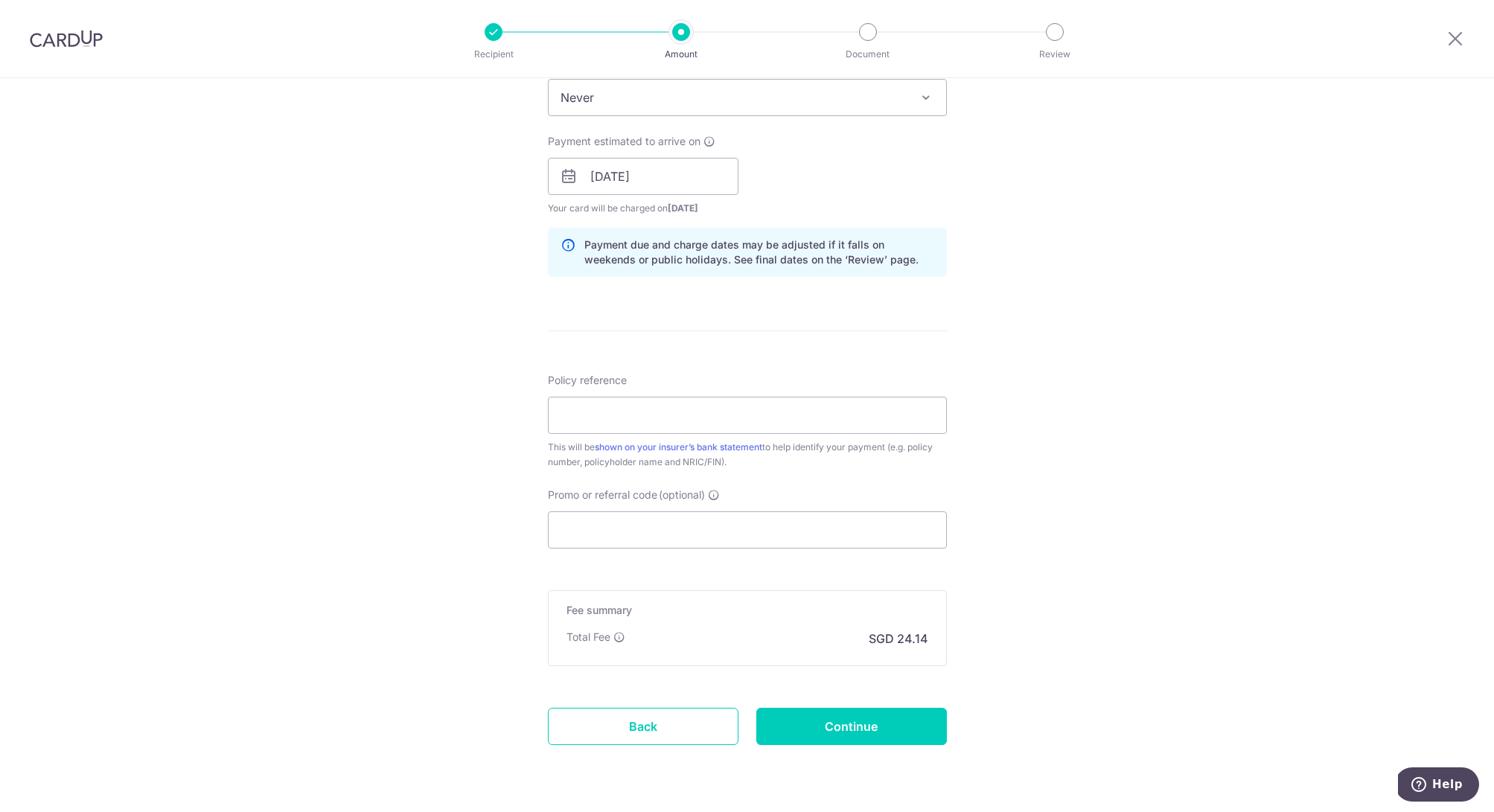
scroll to position [653, 0]
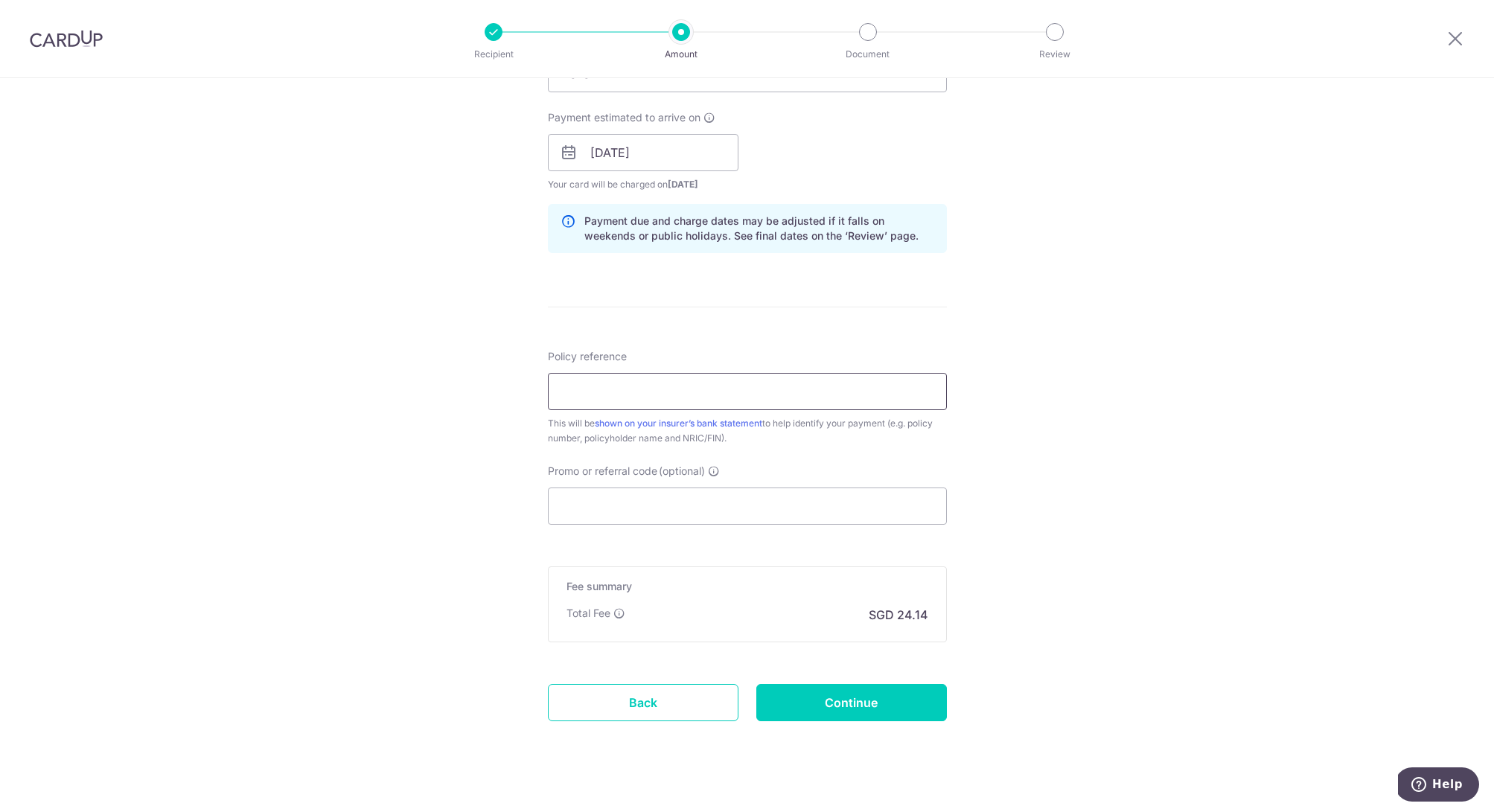
click at [659, 393] on input "Policy reference" at bounding box center [747, 391] width 399 height 37
type input "0238021037"
click at [623, 529] on form "Enter payment amount SGD 928.29 928.29 Select Card **** 0377 Add credit card Yo…" at bounding box center [747, 144] width 399 height 1240
click at [640, 500] on input "Promo or referral code (optional)" at bounding box center [747, 506] width 399 height 37
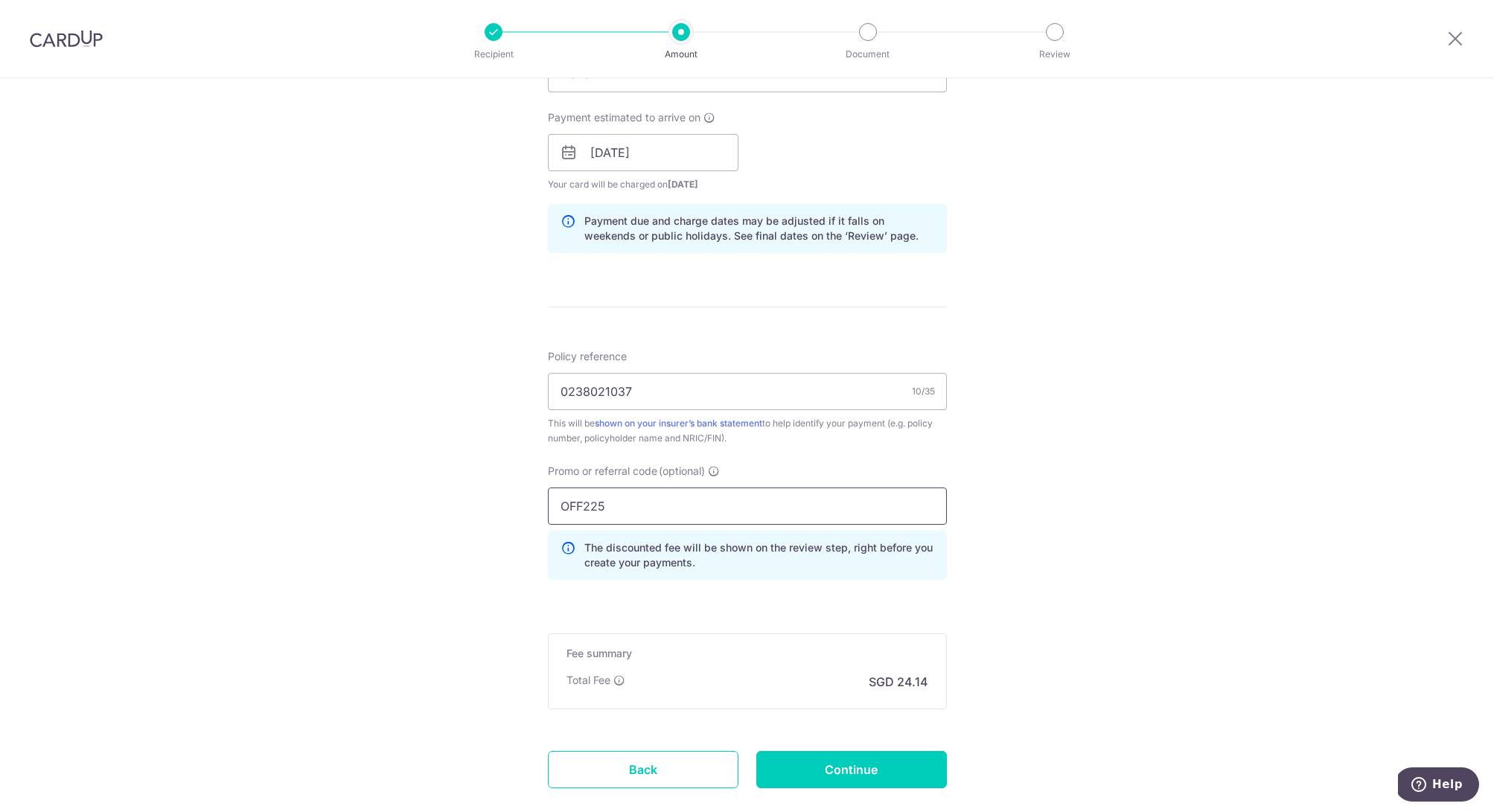
scroll to position [719, 0]
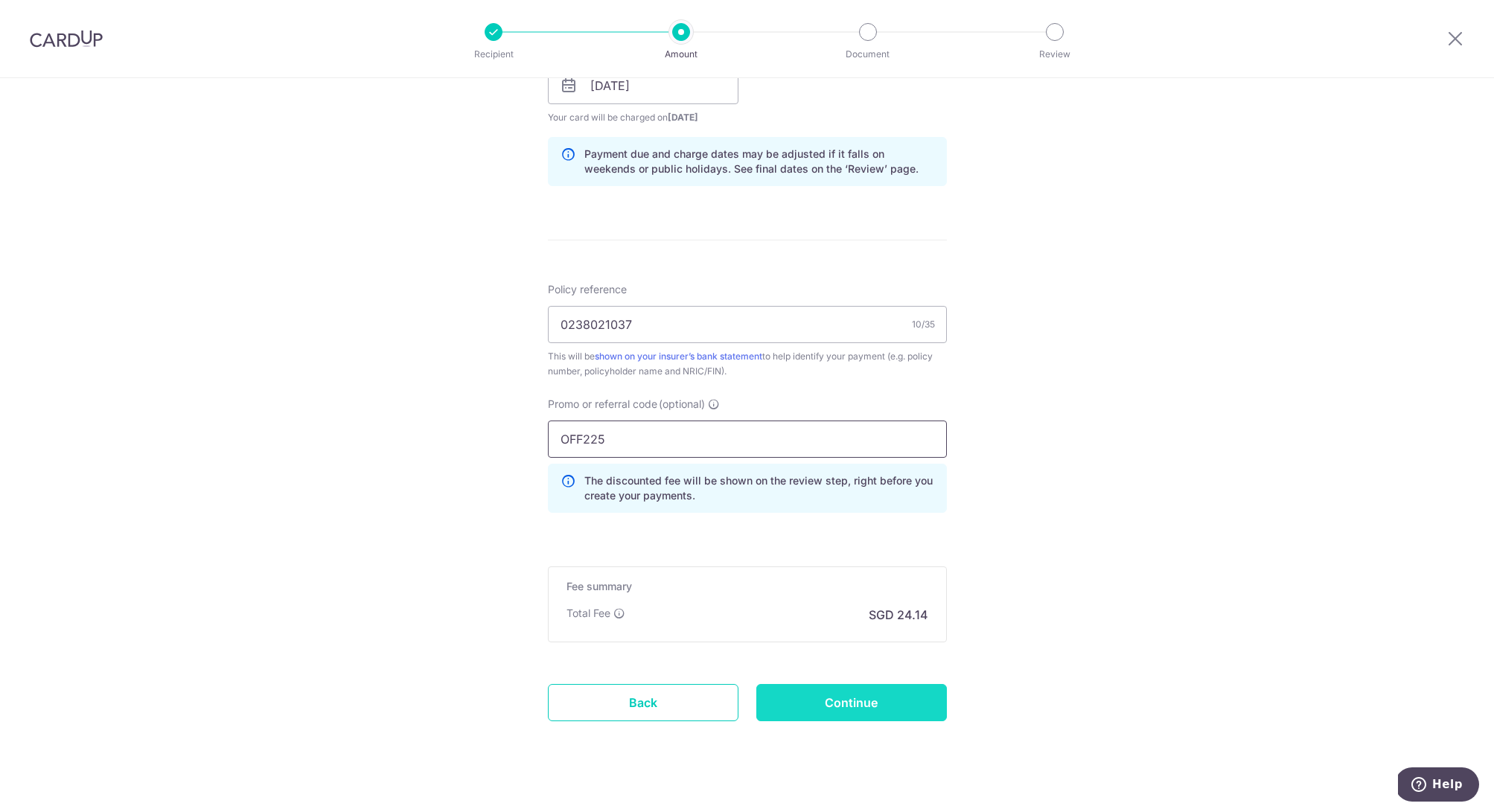
type input "OFF225"
click at [844, 704] on input "Continue" at bounding box center [852, 702] width 190 height 37
type input "Create Schedule"
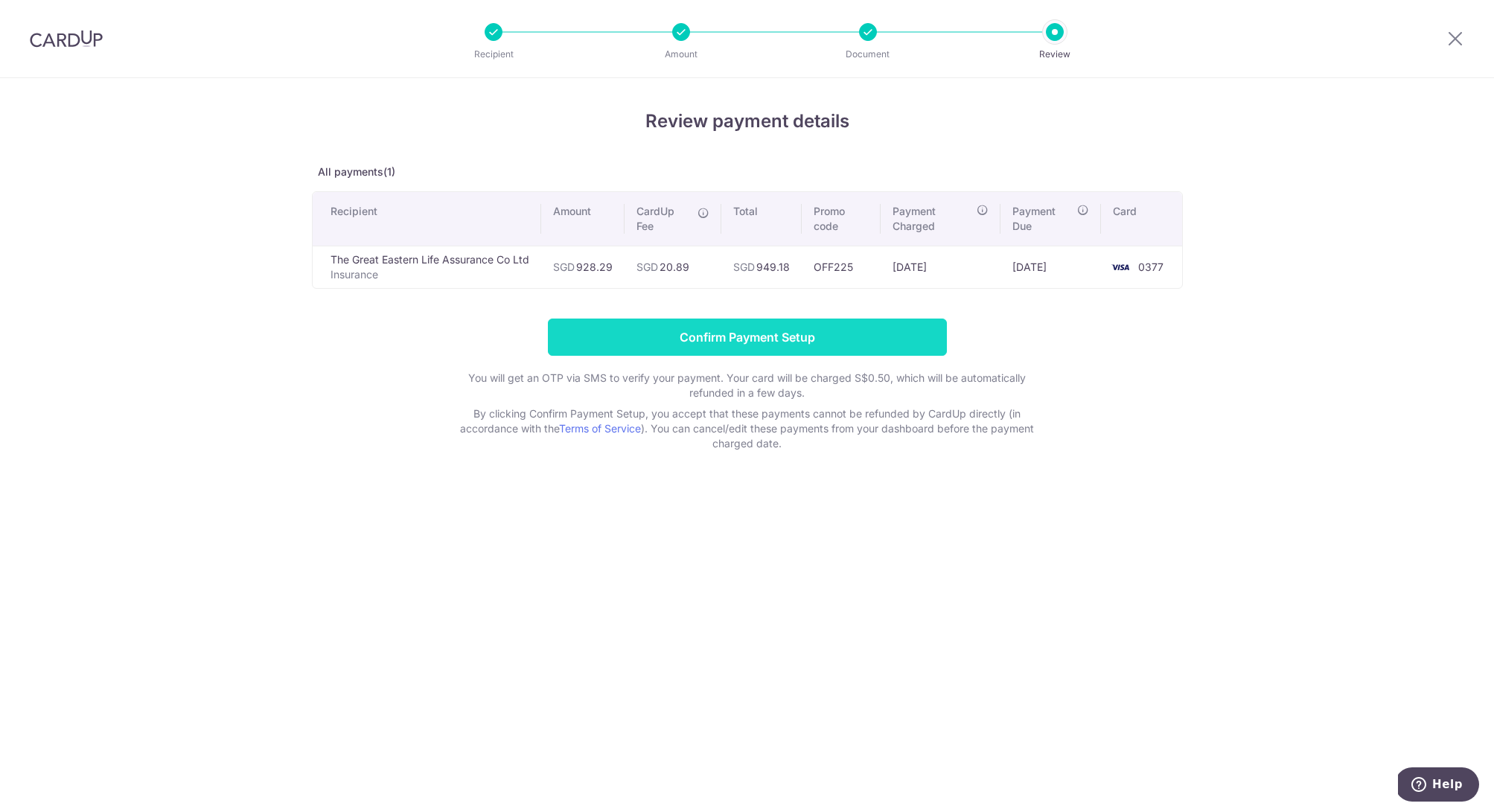
click at [724, 335] on input "Confirm Payment Setup" at bounding box center [747, 337] width 399 height 37
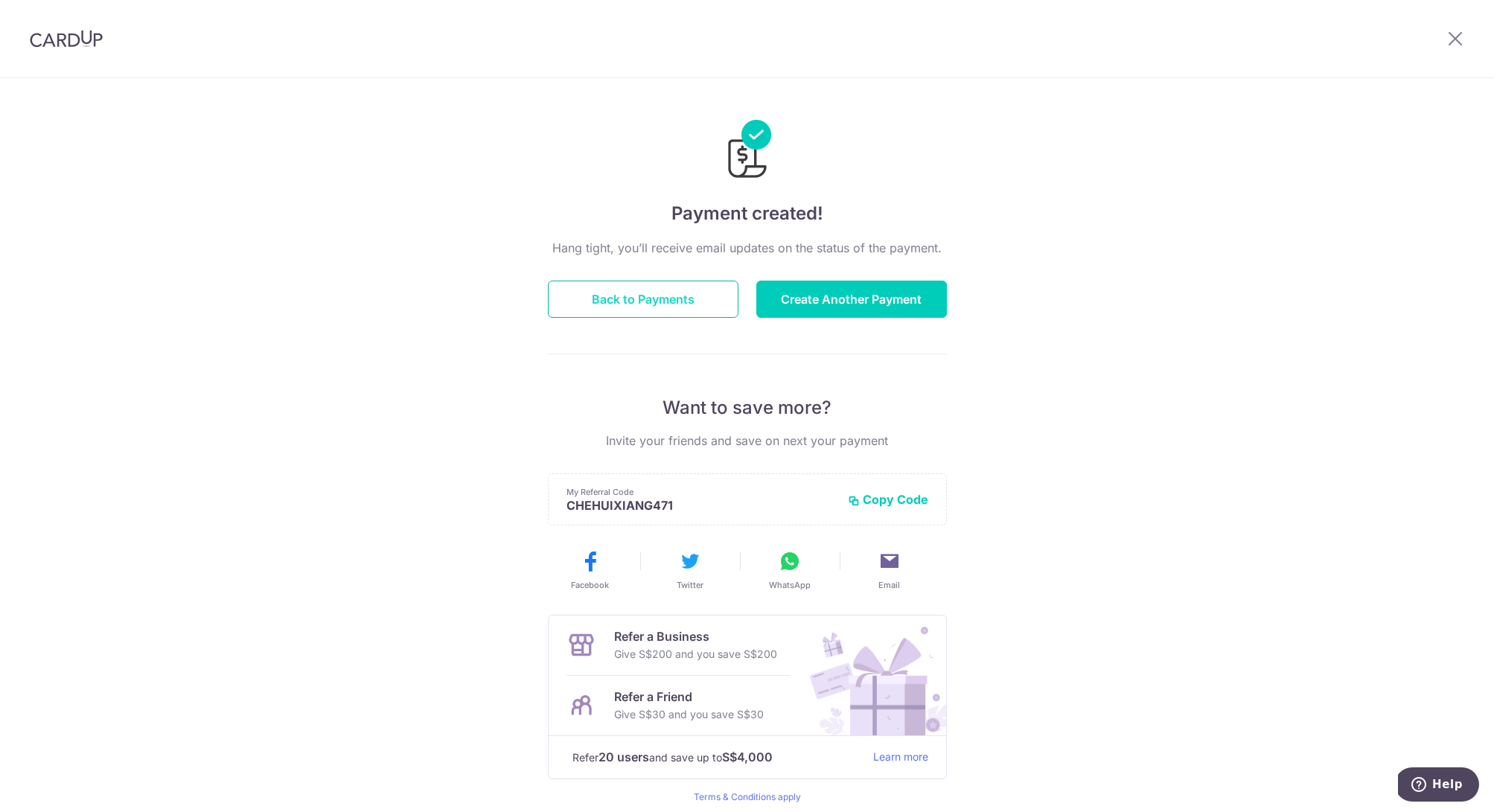
click at [646, 303] on button "Back to Payments" at bounding box center [643, 298] width 190 height 37
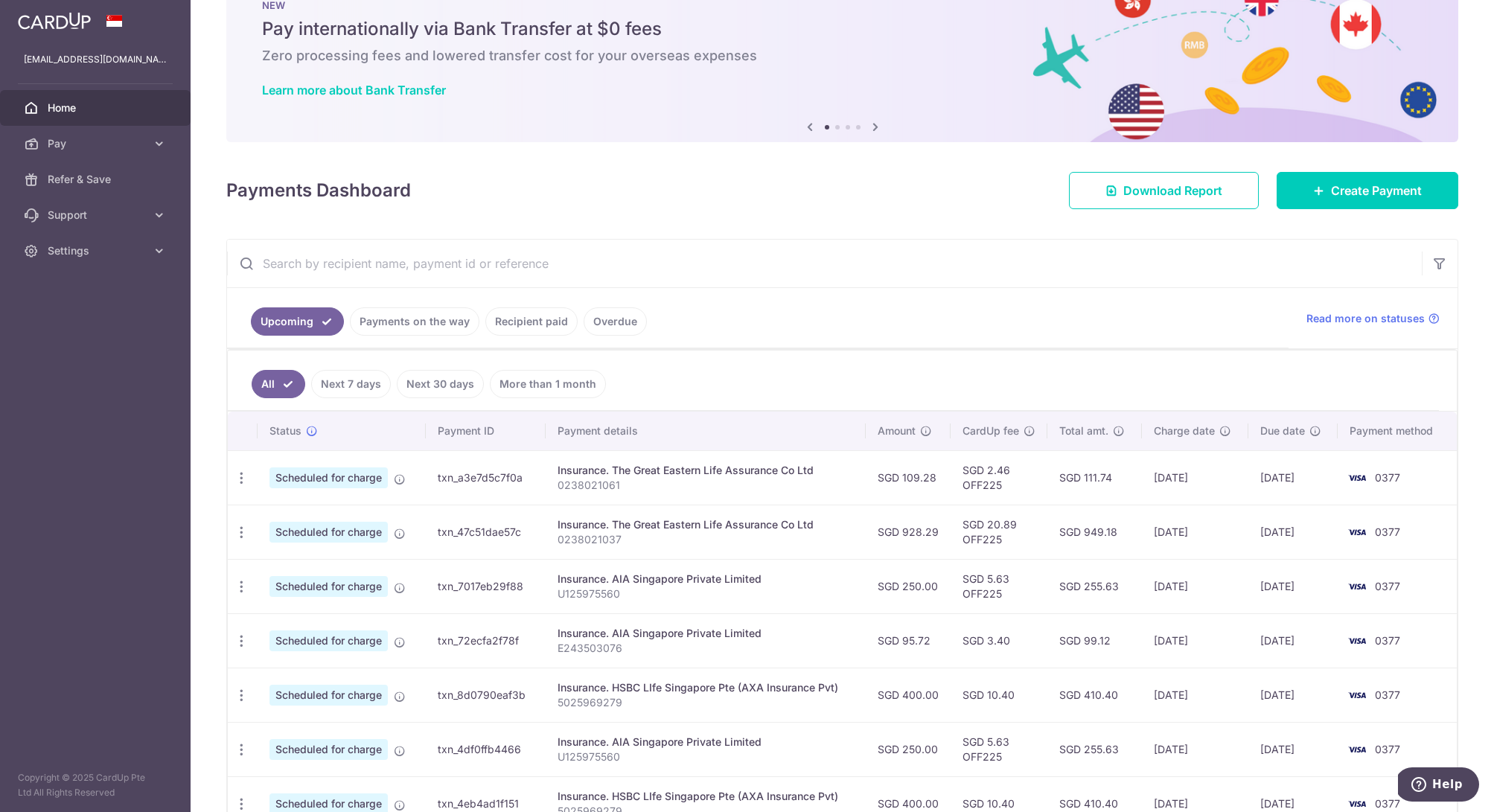
scroll to position [64, 0]
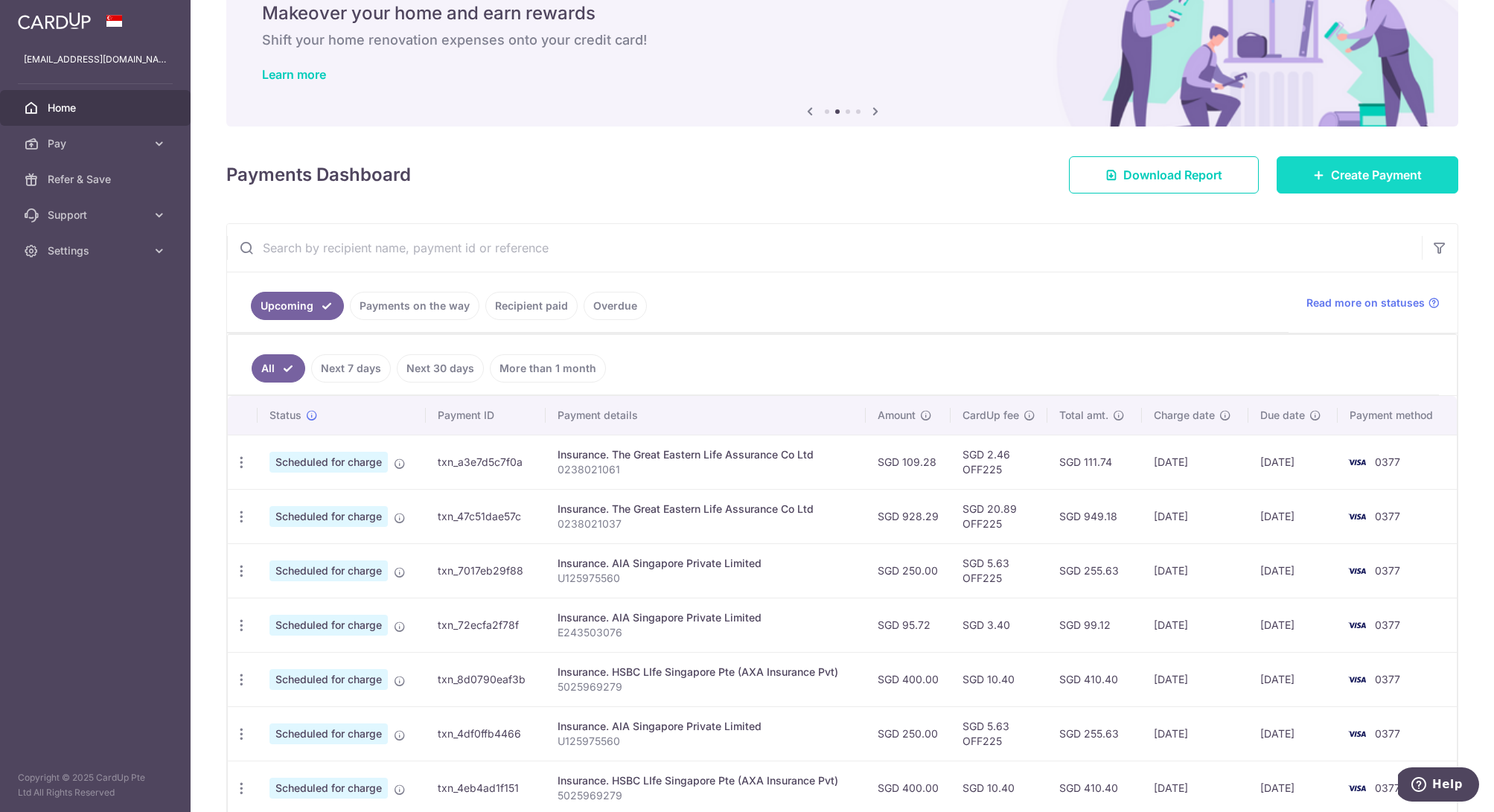
click at [1333, 178] on span "Create Payment" at bounding box center [1376, 175] width 91 height 18
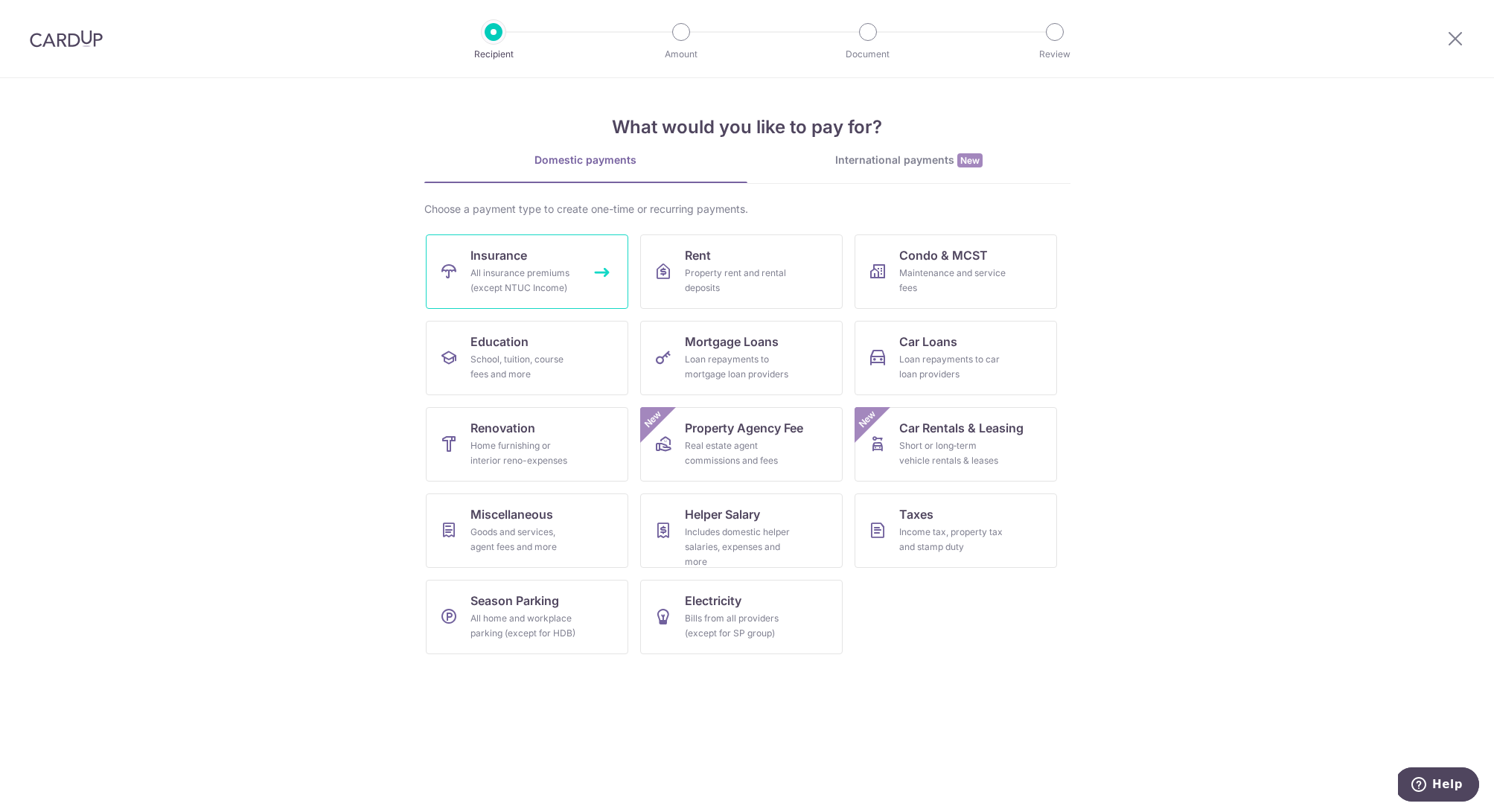
click at [528, 248] on link "Insurance All insurance premiums (except NTUC Income)" at bounding box center [526, 271] width 202 height 75
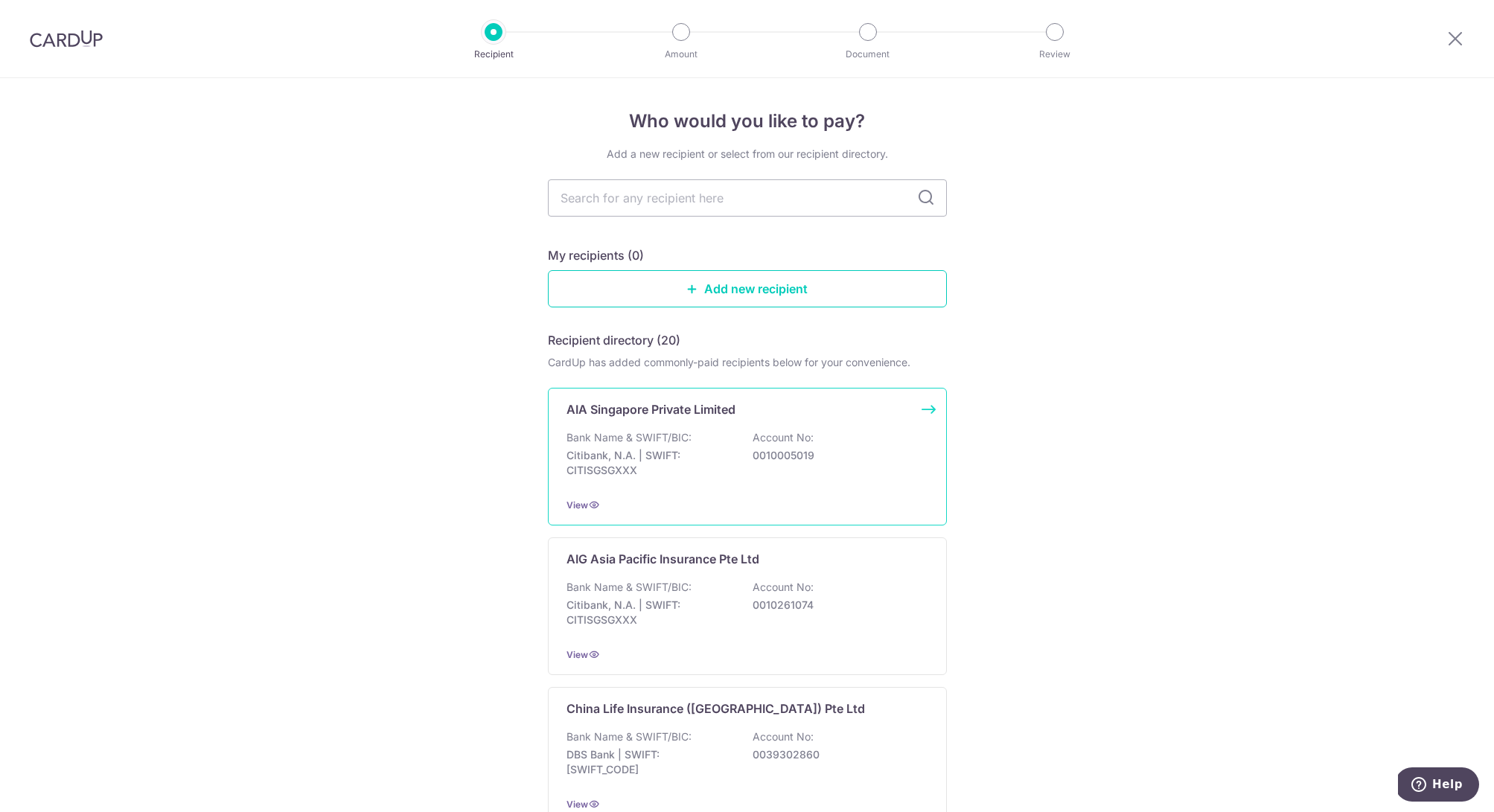
click at [698, 408] on p "AIA Singapore Private Limited" at bounding box center [651, 410] width 169 height 18
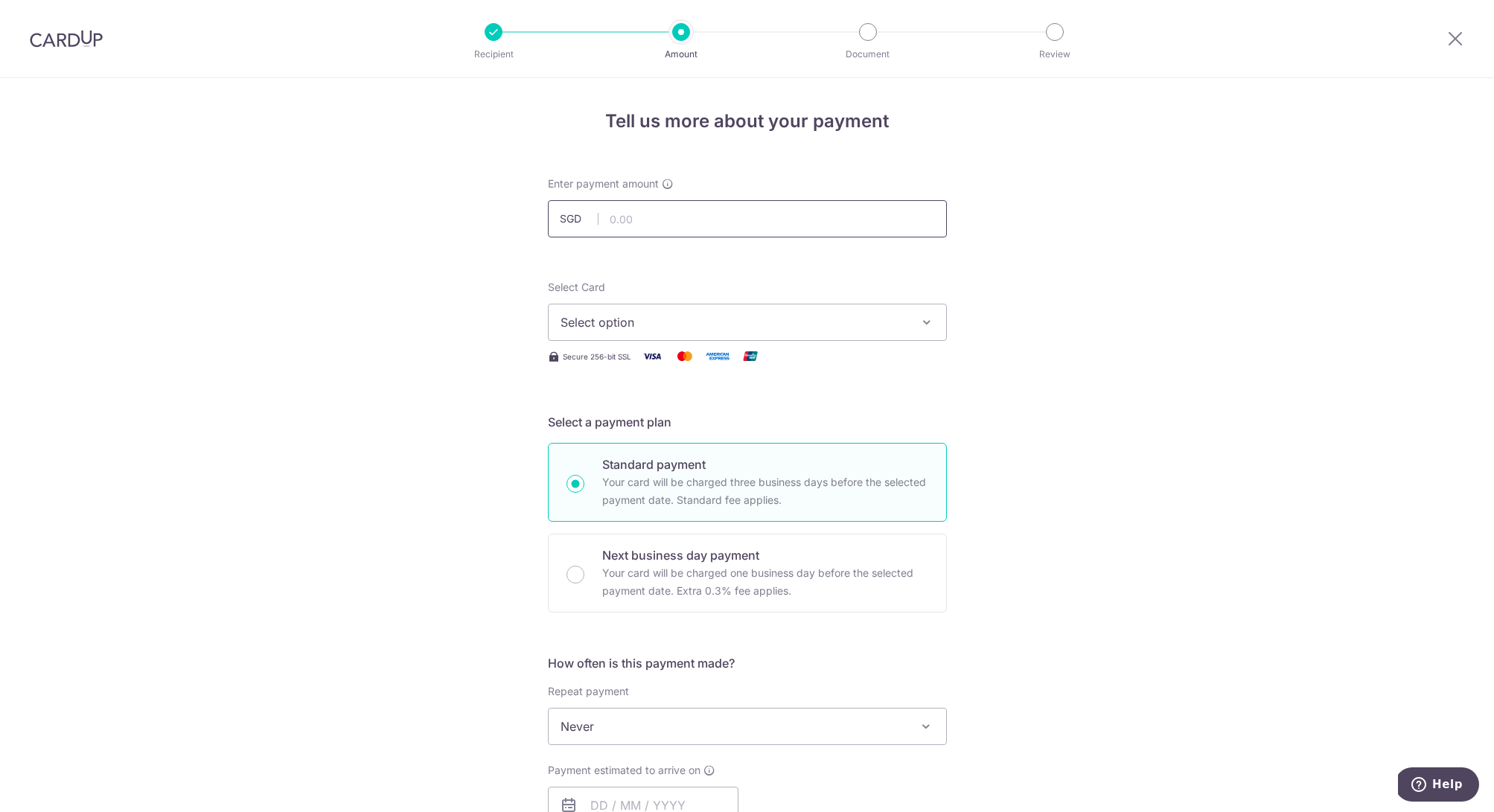
click at [684, 225] on input "text" at bounding box center [747, 218] width 399 height 37
paste input "499.32"
type input "499.32"
click at [606, 327] on span "Select option" at bounding box center [734, 322] width 347 height 18
click at [601, 419] on span "**** 0377" at bounding box center [624, 428] width 56 height 18
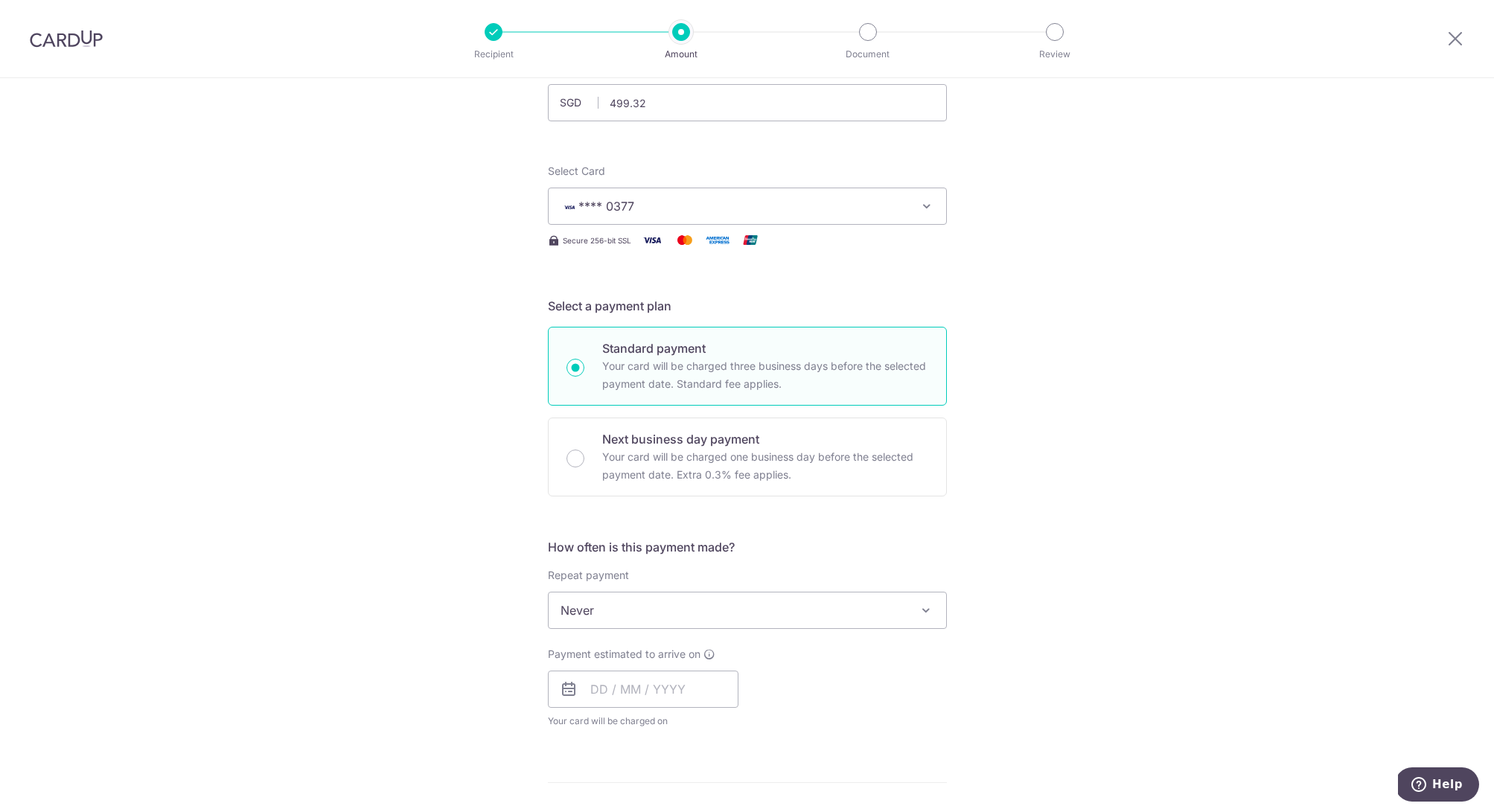
scroll to position [118, 0]
click at [623, 610] on span "Never" at bounding box center [747, 609] width 398 height 36
click at [1038, 548] on div "Tell us more about your payment Enter payment amount SGD 499.32 499.32 Select C…" at bounding box center [747, 633] width 1494 height 1346
click at [652, 683] on input "text" at bounding box center [643, 687] width 190 height 37
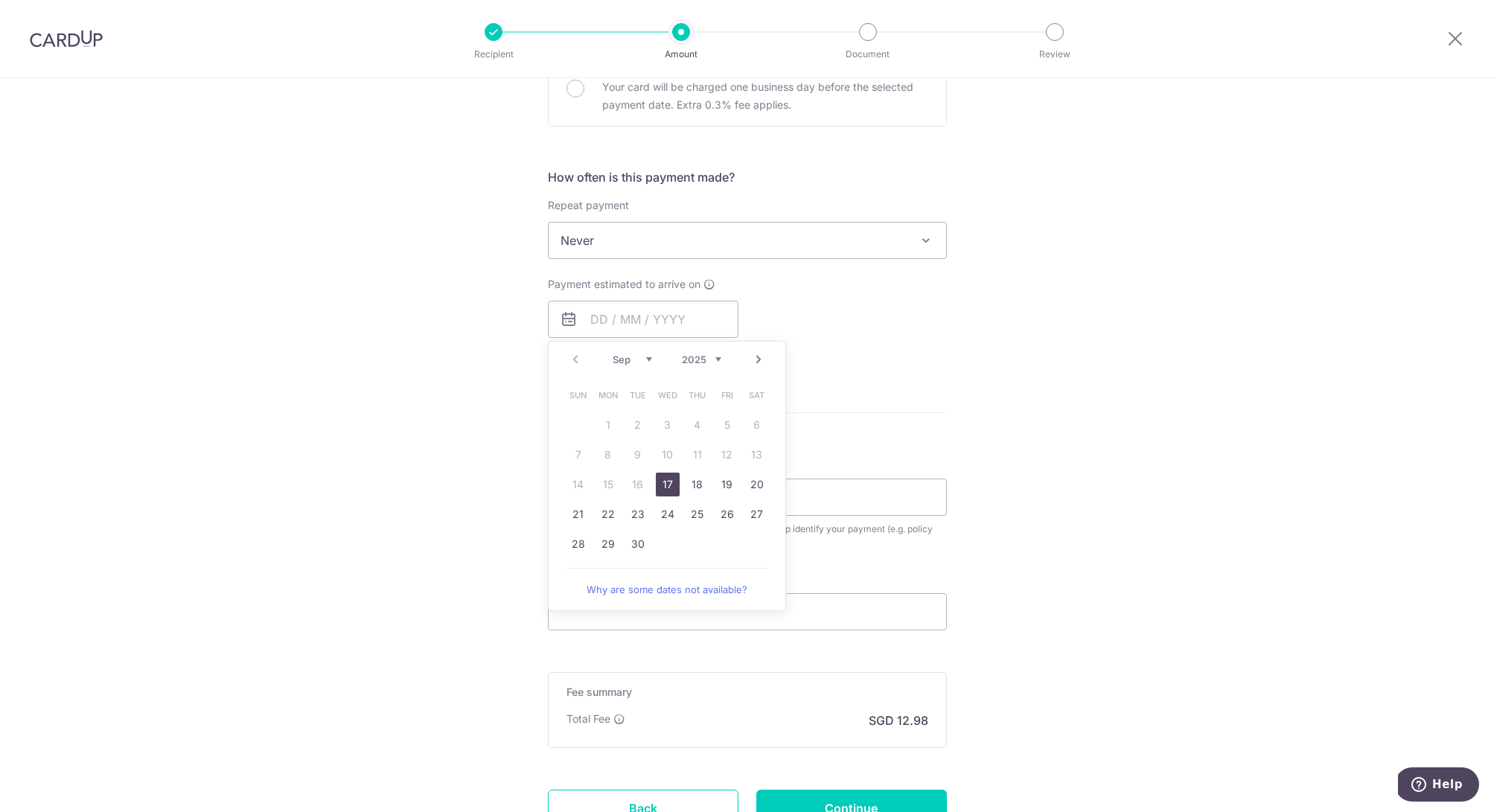
click at [670, 481] on link "17" at bounding box center [667, 484] width 24 height 24
type input "17/09/2025"
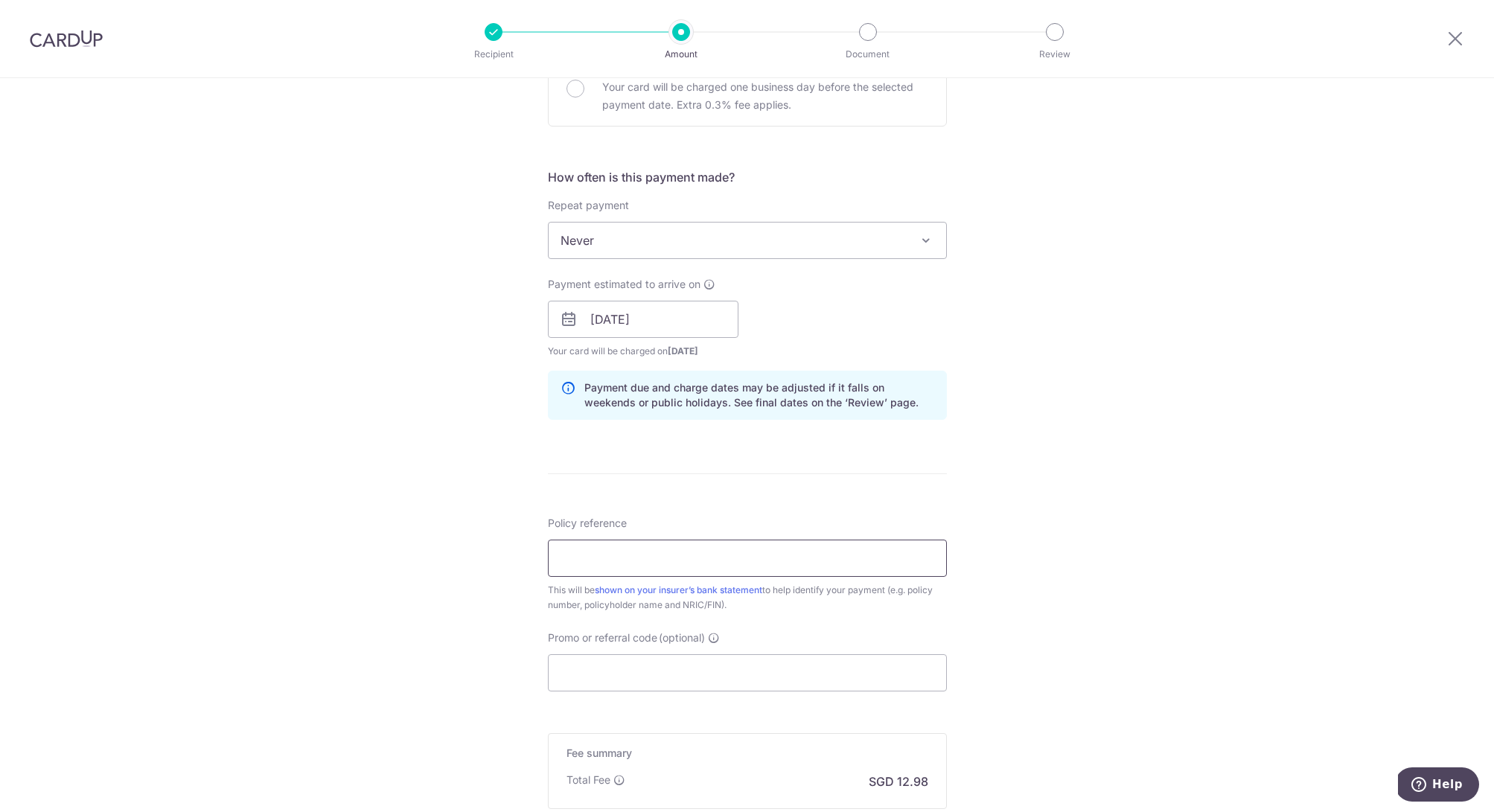
click at [711, 568] on input "Policy reference" at bounding box center [747, 558] width 399 height 37
paste input "U125975560"
type input "U125975560"
click at [662, 669] on input "Promo or referral code (optional)" at bounding box center [747, 673] width 399 height 37
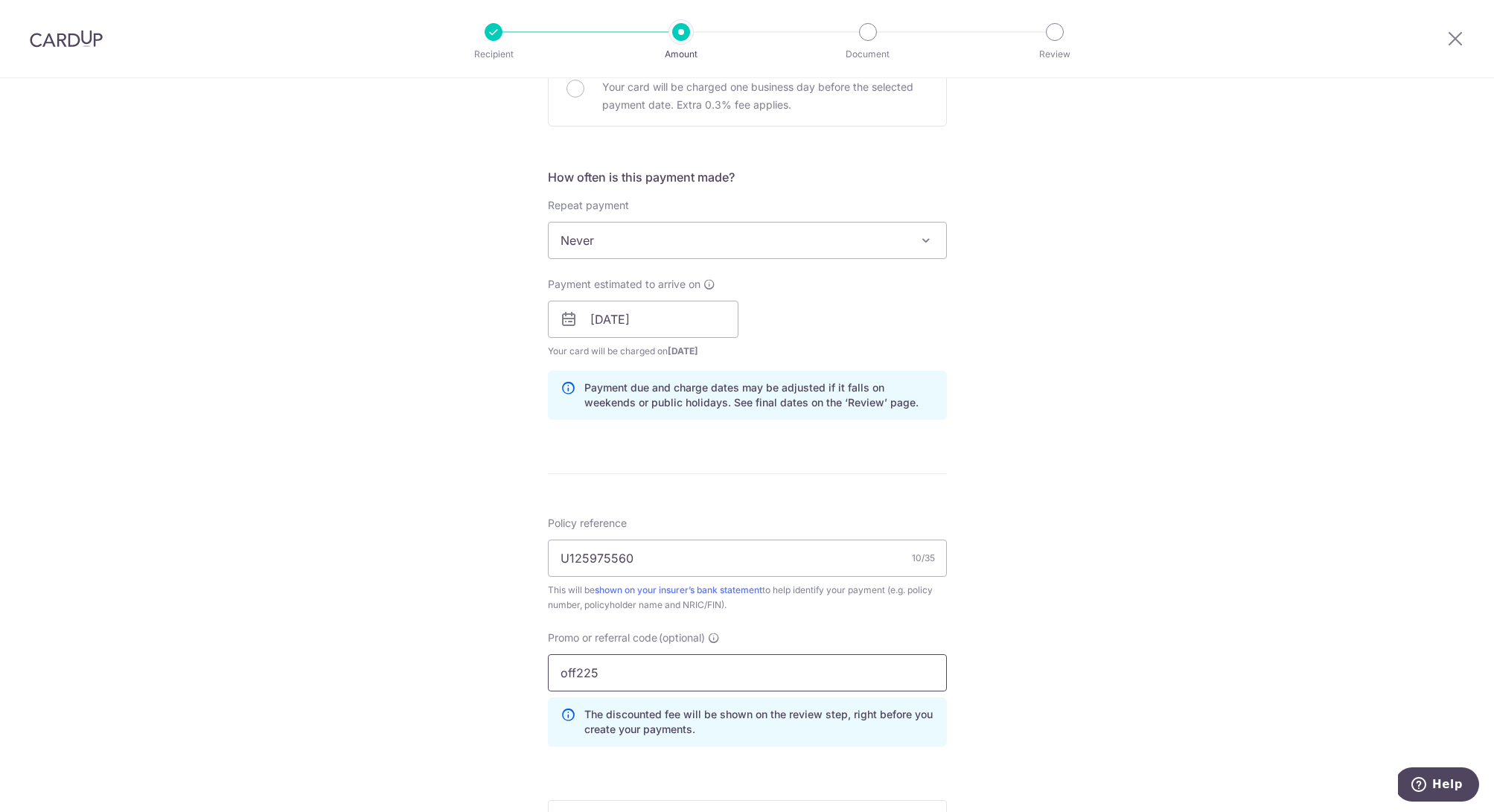
type input "off225"
click at [996, 717] on div "Tell us more about your payment Enter payment amount SGD 499.32 499.32 Select C…" at bounding box center [747, 330] width 1494 height 1475
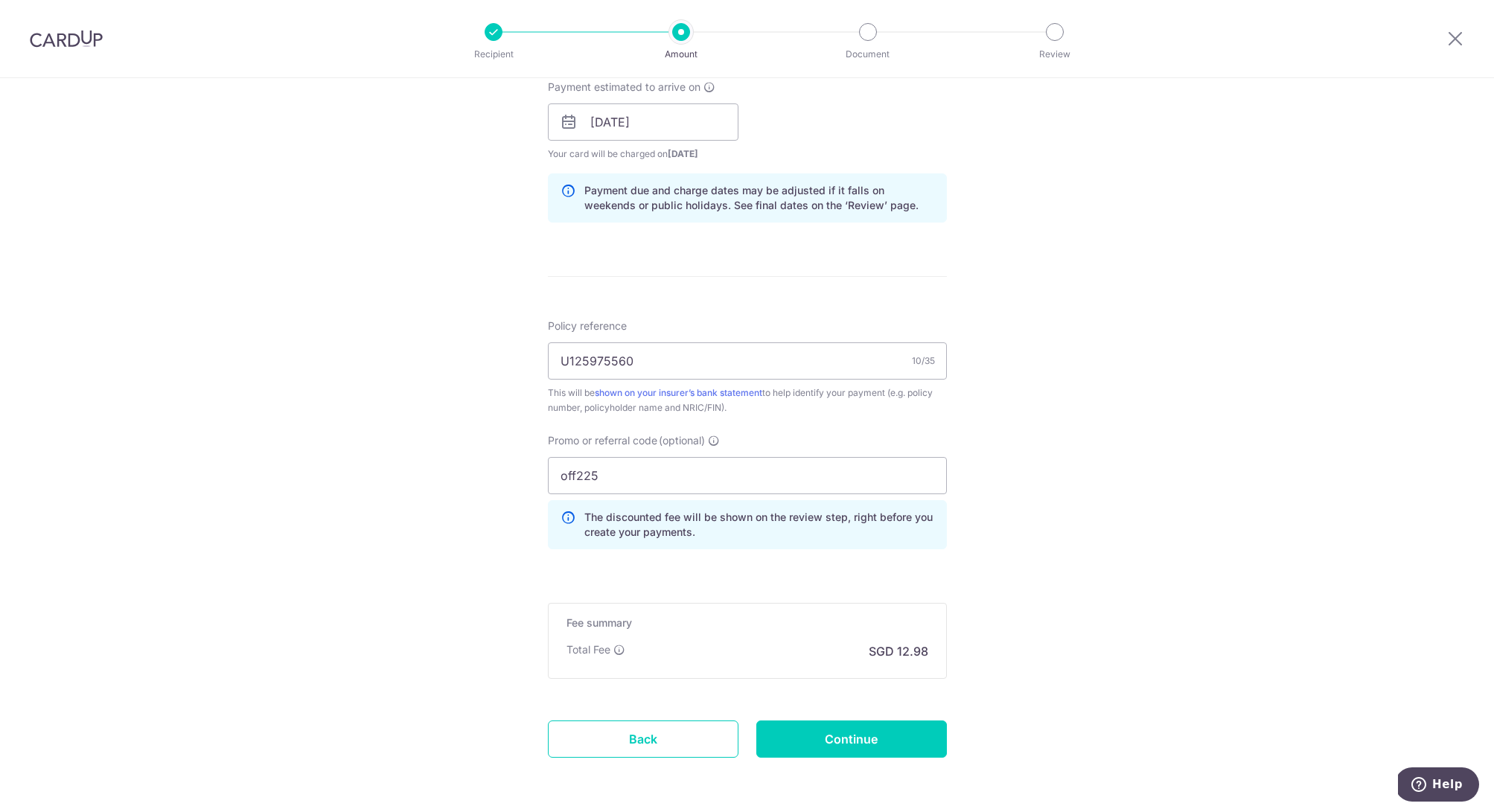
scroll to position [741, 0]
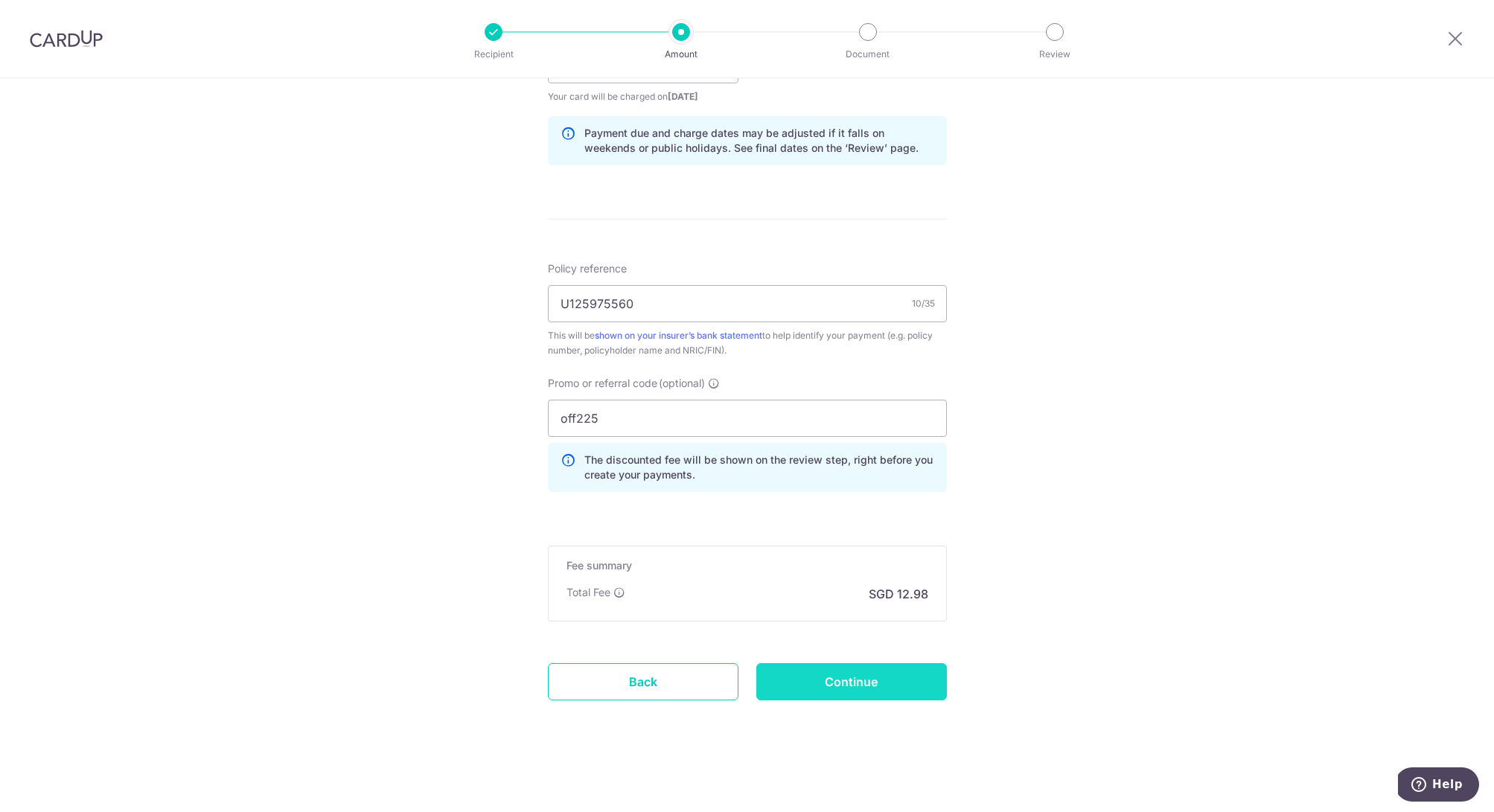
click at [833, 670] on input "Continue" at bounding box center [852, 681] width 190 height 37
type input "Create Schedule"
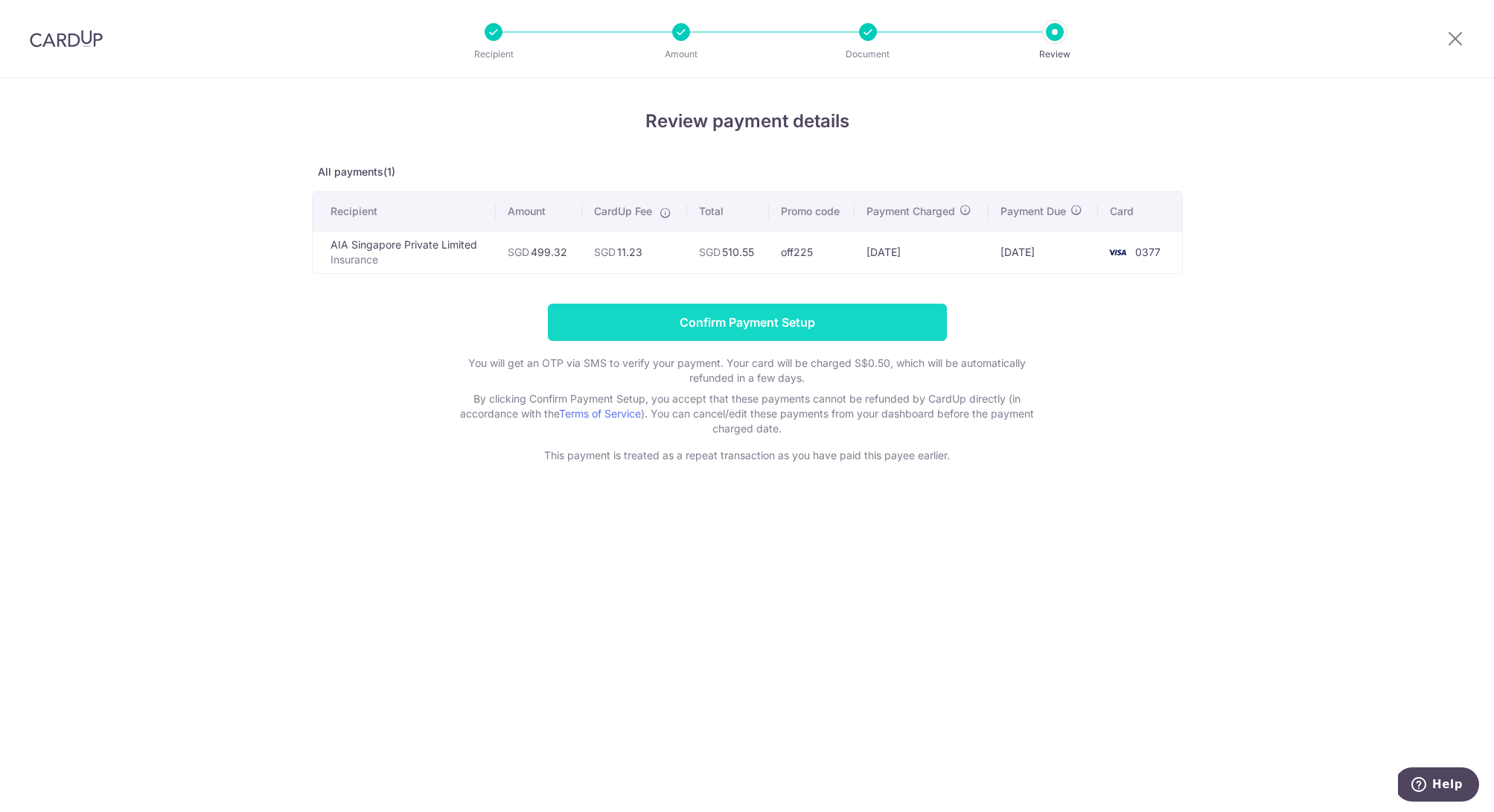
click at [846, 319] on input "Confirm Payment Setup" at bounding box center [747, 322] width 399 height 37
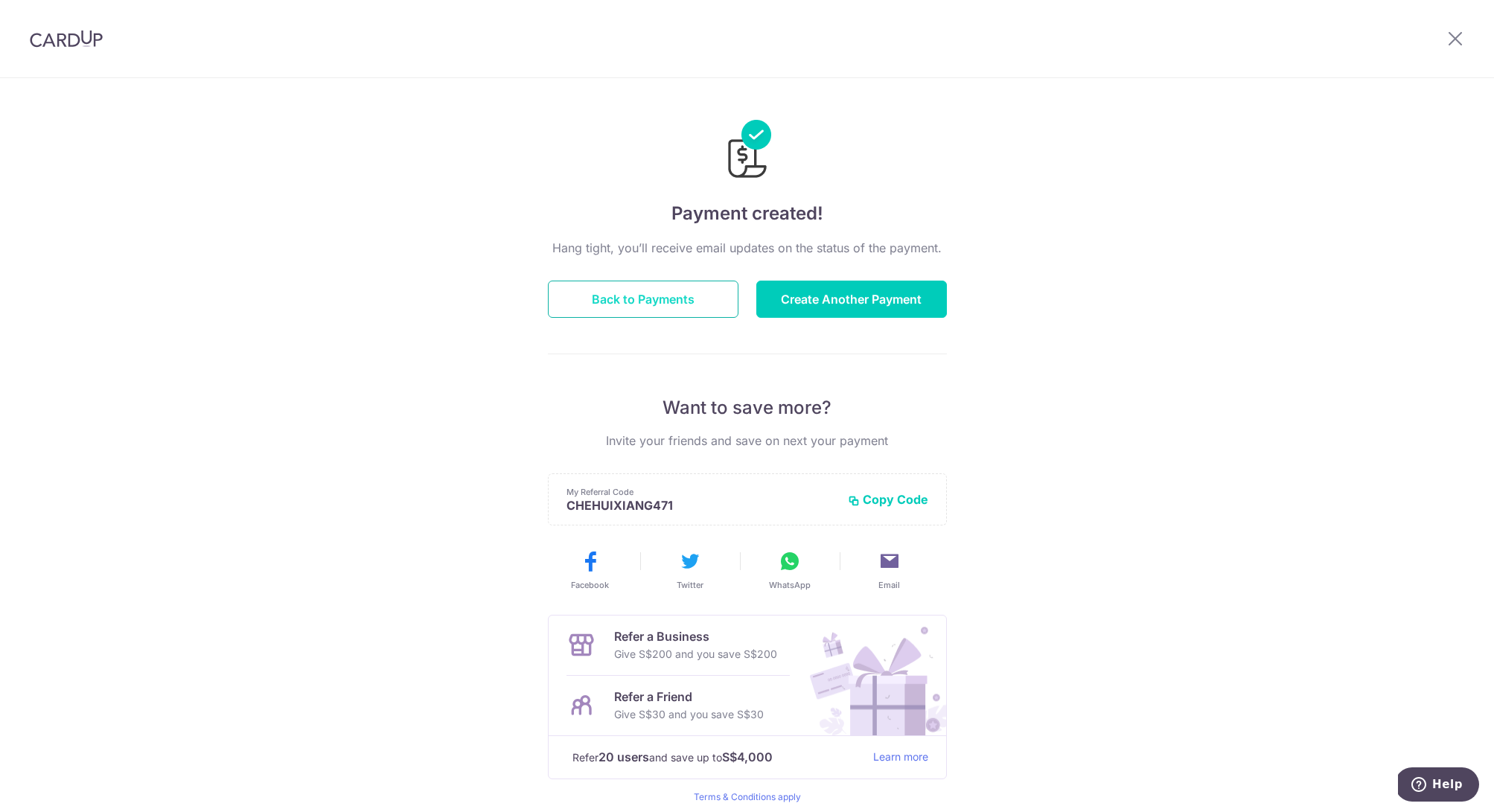
click at [701, 308] on button "Back to Payments" at bounding box center [643, 298] width 190 height 37
